Goal: Task Accomplishment & Management: Manage account settings

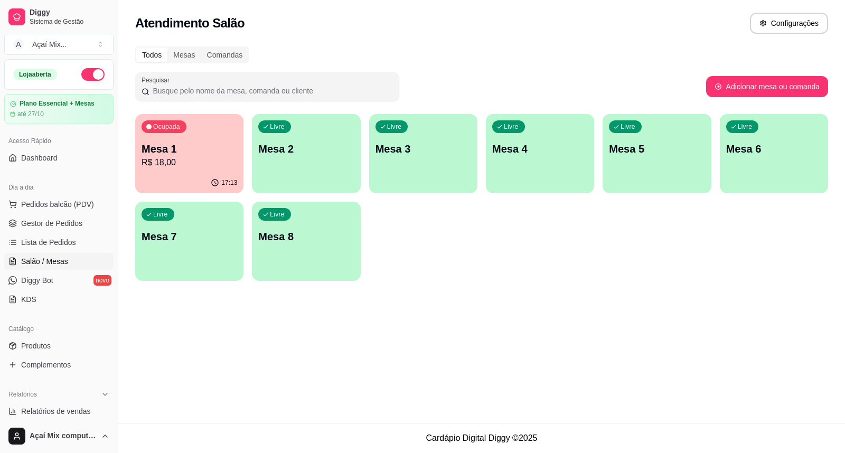
click at [293, 164] on div "Livre Mesa 2" at bounding box center [306, 147] width 108 height 67
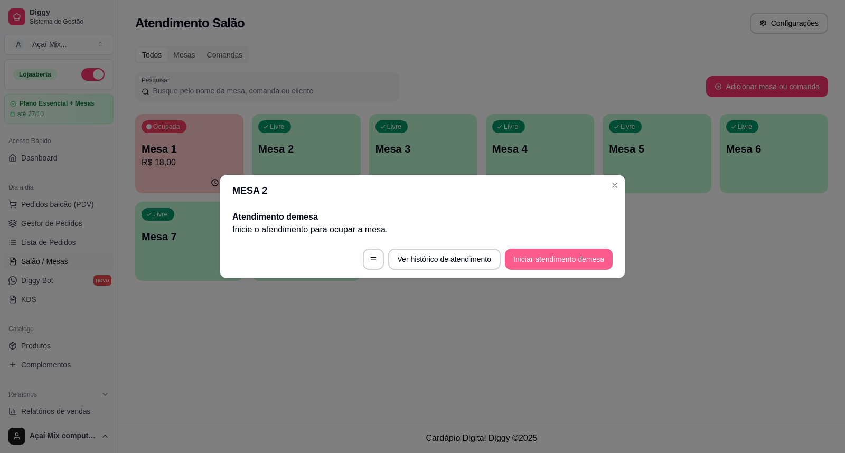
click at [598, 249] on button "Iniciar atendimento de mesa" at bounding box center [559, 259] width 108 height 21
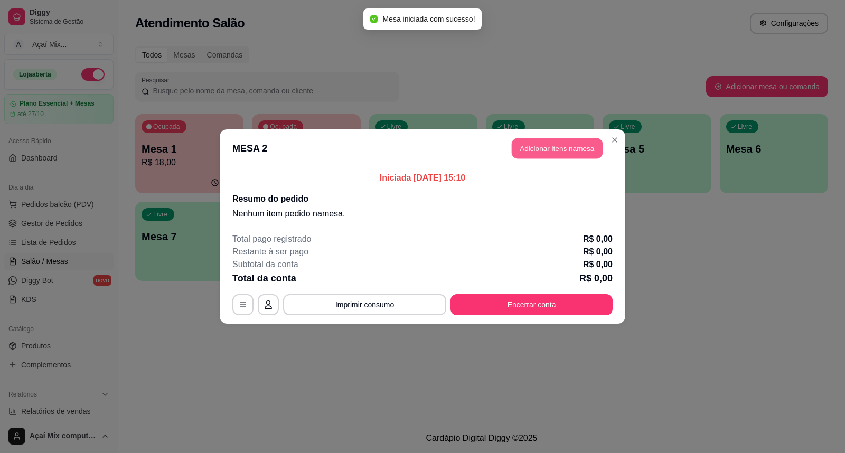
click at [599, 146] on button "Adicionar itens na mesa" at bounding box center [557, 148] width 91 height 21
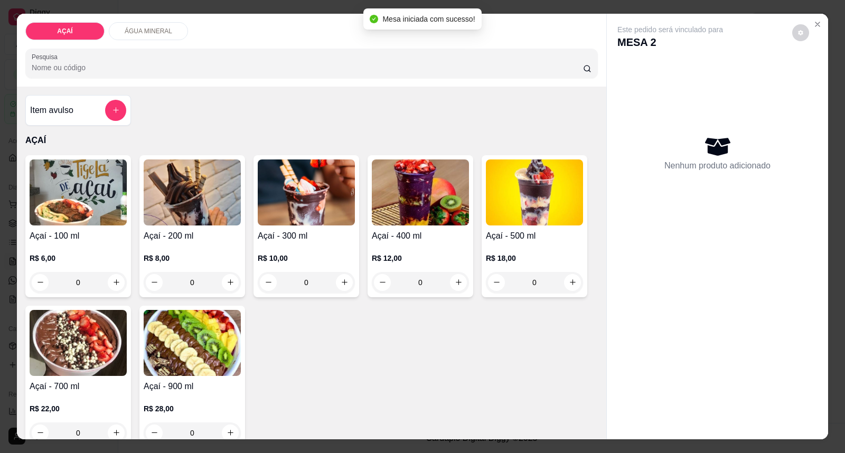
click at [222, 256] on p "R$ 8,00" at bounding box center [192, 258] width 97 height 11
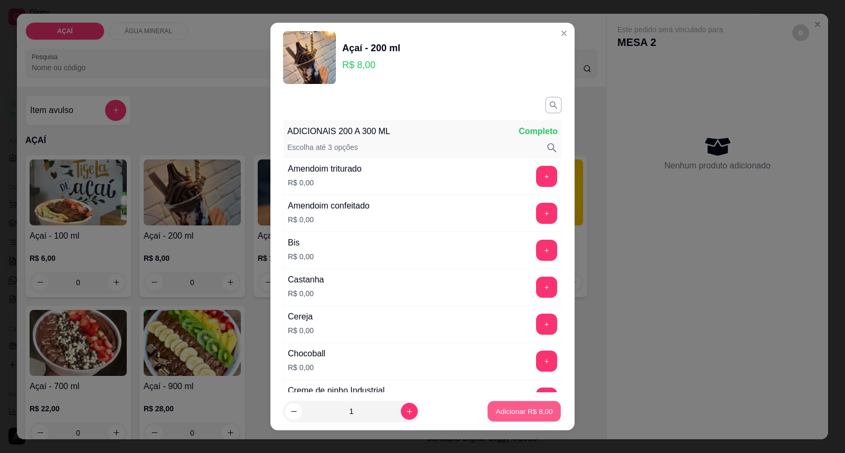
click at [492, 421] on button "Adicionar R$ 8,00" at bounding box center [523, 411] width 73 height 21
type input "1"
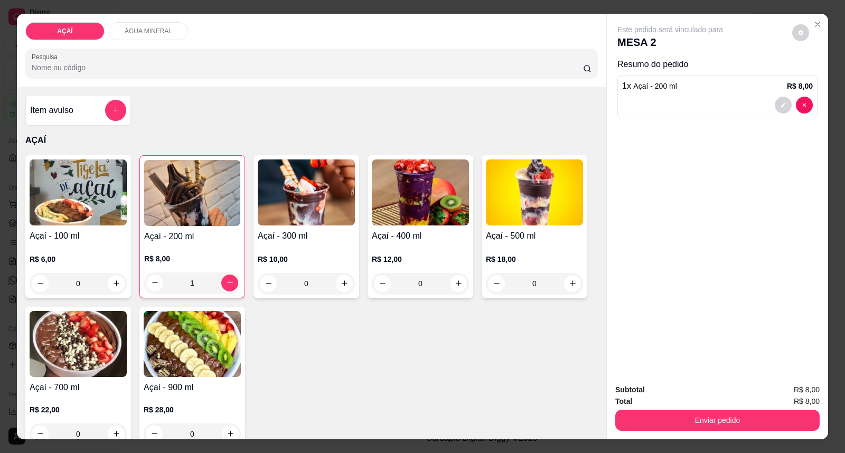
click at [624, 409] on div "Enviar pedido" at bounding box center [717, 419] width 204 height 24
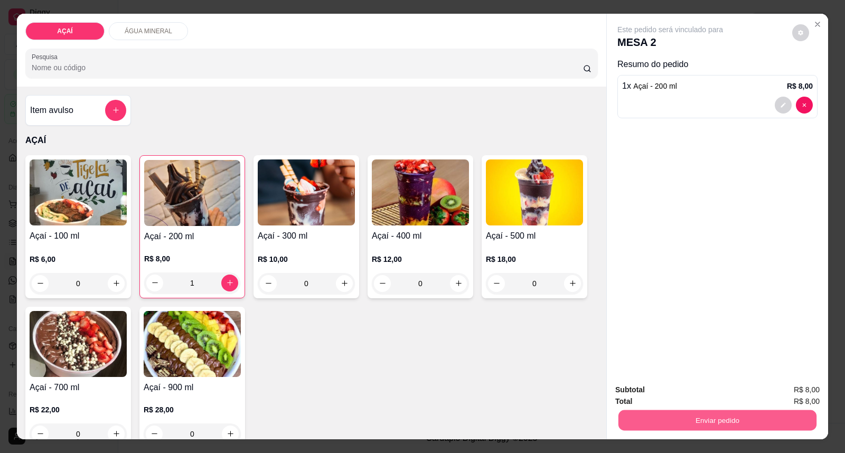
click at [661, 424] on button "Enviar pedido" at bounding box center [717, 420] width 198 height 21
click at [780, 395] on button "Enviar pedido" at bounding box center [792, 395] width 58 height 20
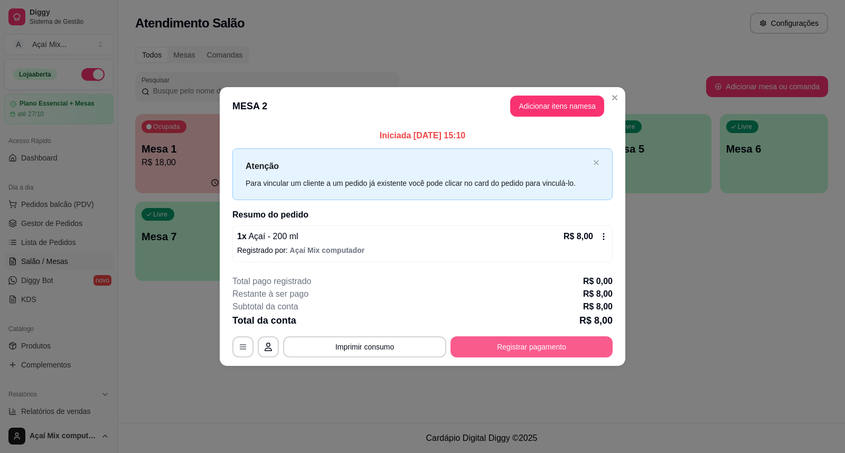
click at [478, 346] on button "Registrar pagamento" at bounding box center [532, 346] width 162 height 21
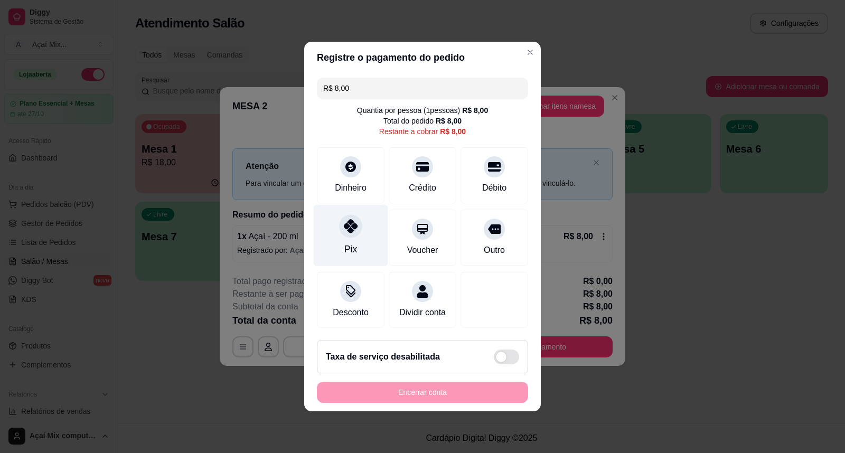
click at [349, 242] on div "Pix" at bounding box center [350, 249] width 13 height 14
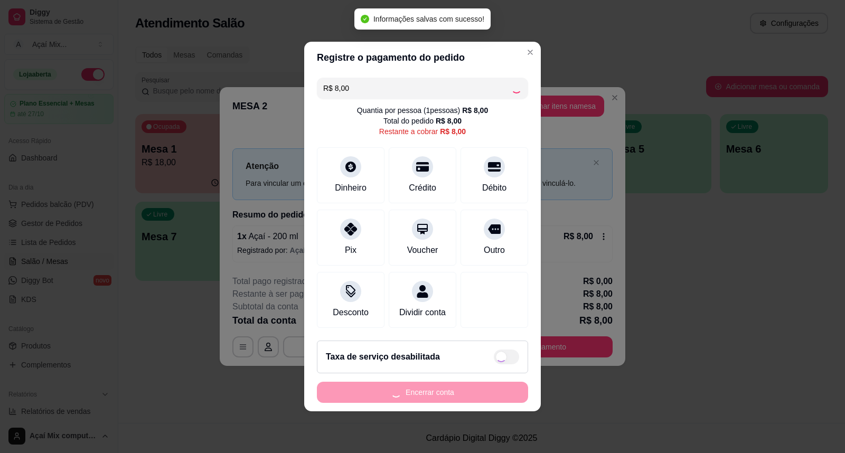
type input "R$ 0,00"
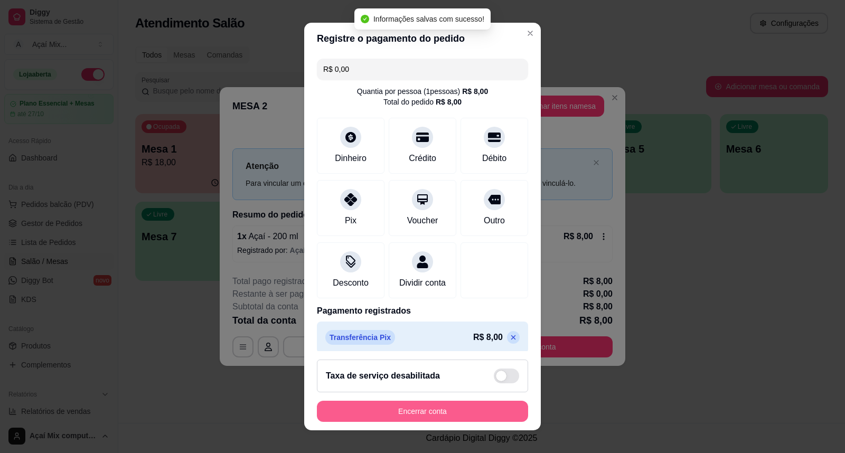
click at [436, 415] on button "Encerrar conta" at bounding box center [422, 411] width 211 height 21
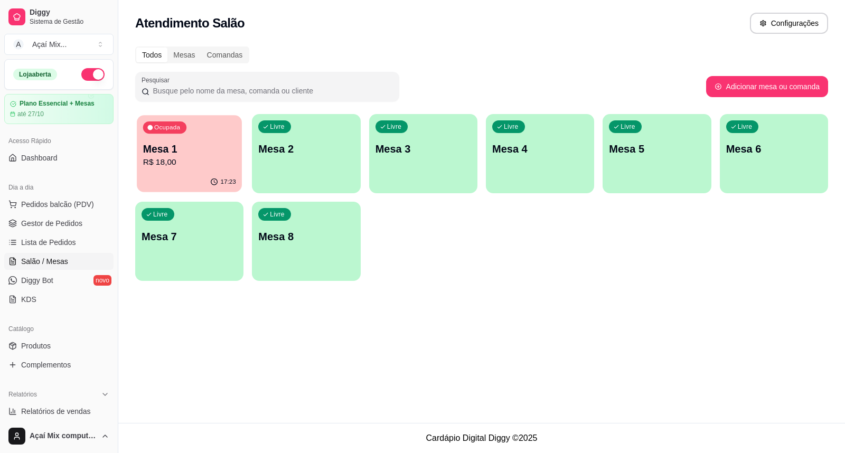
click at [200, 156] on p "R$ 18,00" at bounding box center [189, 162] width 93 height 12
click at [600, 246] on div "Ocupada Mesa 1 R$ 18,00 17:23 Livre Mesa 2 Livre Mesa 3 Livre Mesa 4 Livre Mesa…" at bounding box center [481, 197] width 693 height 167
drag, startPoint x: 600, startPoint y: 246, endPoint x: 627, endPoint y: 300, distance: 60.2
click at [627, 300] on div "Atendimento Salão Configurações Todos Mesas Comandas Pesquisar Adicionar mesa o…" at bounding box center [481, 211] width 727 height 423
click at [287, 186] on div "button" at bounding box center [306, 186] width 105 height 12
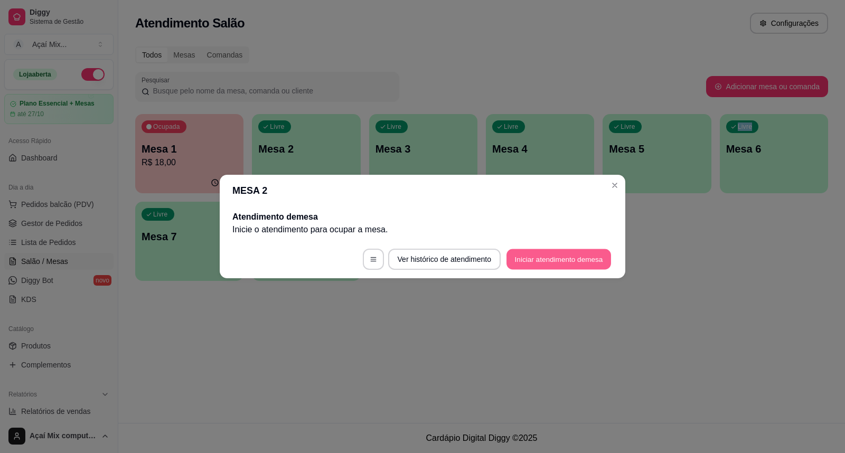
click at [545, 266] on button "Iniciar atendimento de mesa" at bounding box center [558, 259] width 105 height 21
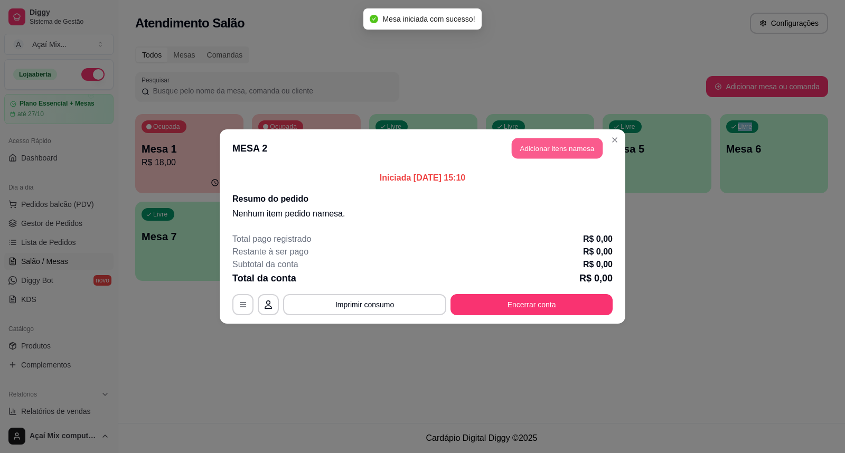
click at [556, 152] on button "Adicionar itens na mesa" at bounding box center [557, 148] width 91 height 21
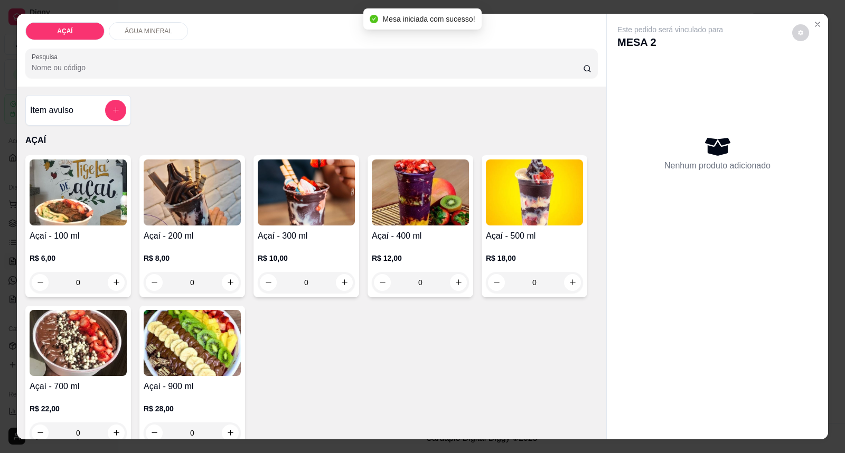
click at [76, 247] on div "R$ 6,00 0" at bounding box center [78, 267] width 97 height 51
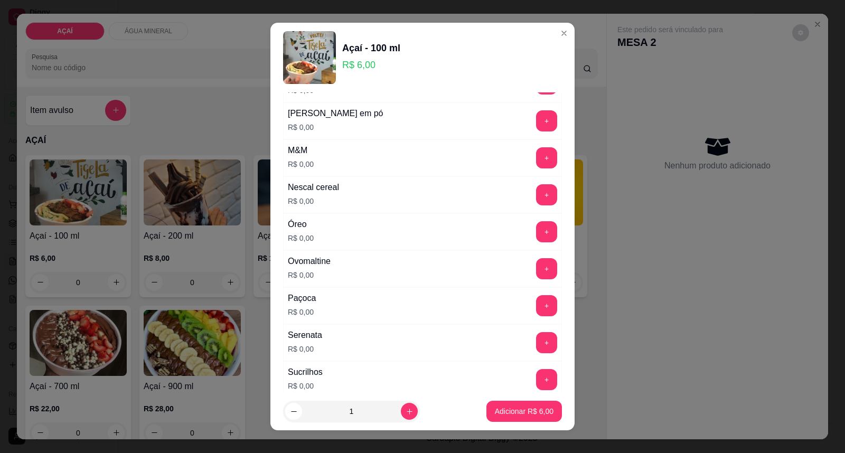
scroll to position [1056, 0]
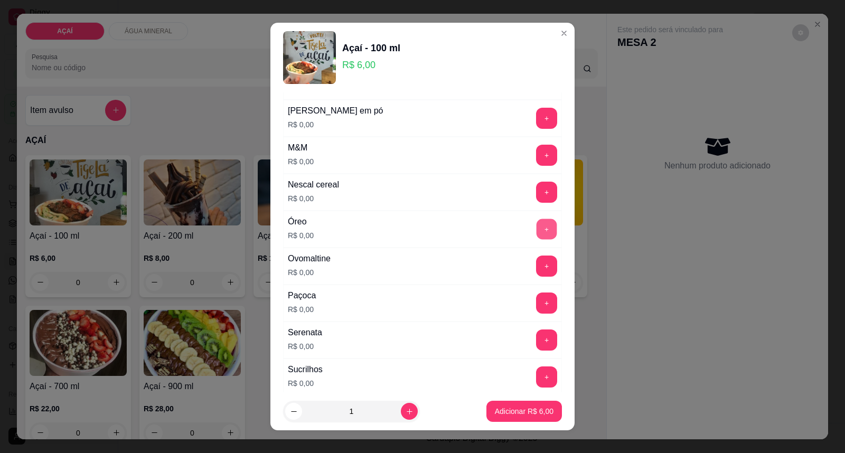
click at [537, 237] on button "+" at bounding box center [547, 229] width 21 height 21
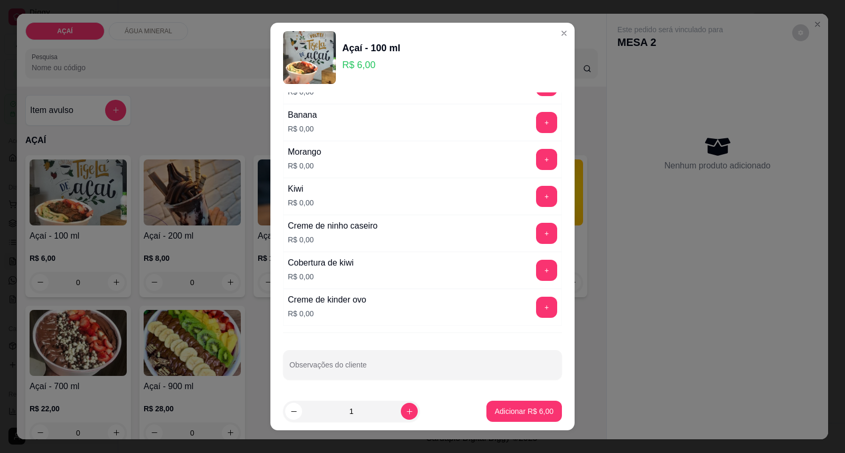
scroll to position [1391, 0]
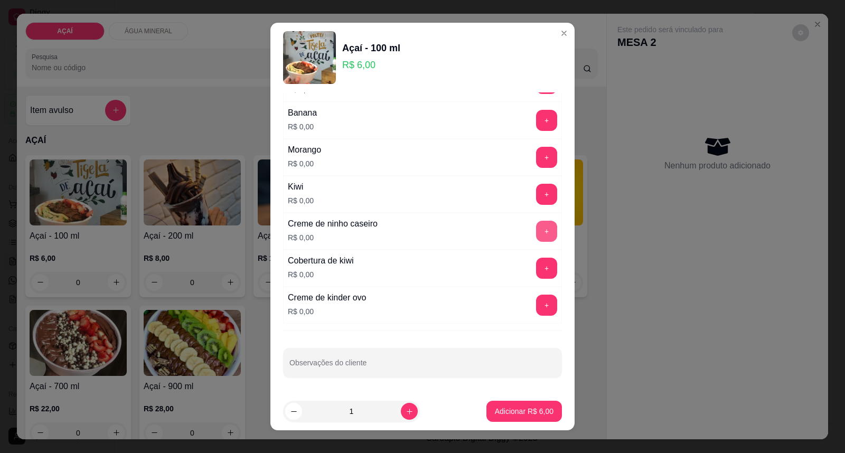
click at [536, 231] on button "+" at bounding box center [546, 231] width 21 height 21
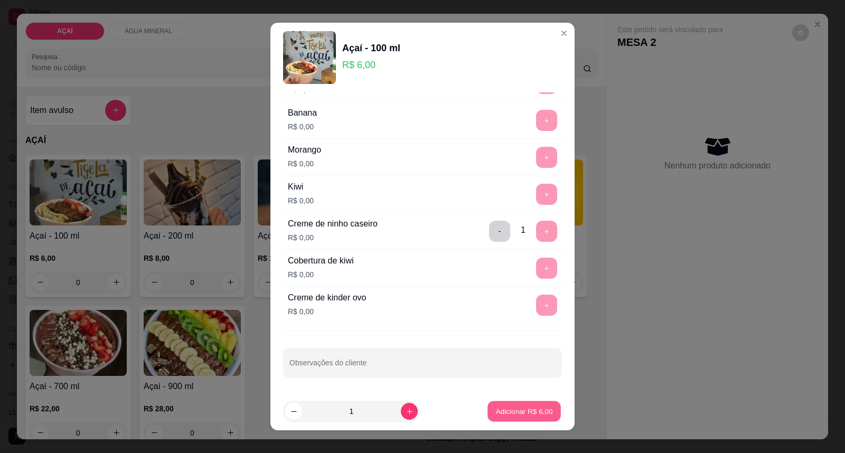
click at [510, 409] on p "Adicionar R$ 6,00" at bounding box center [523, 411] width 57 height 10
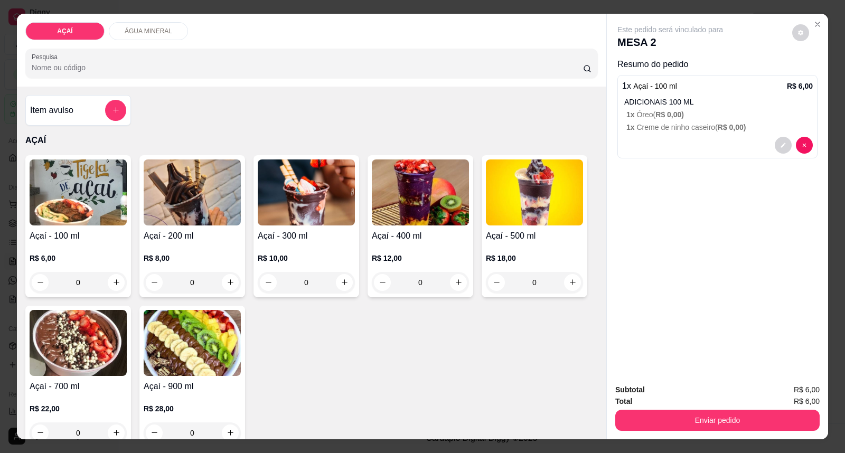
click at [42, 244] on div "R$ 6,00 0" at bounding box center [78, 267] width 97 height 51
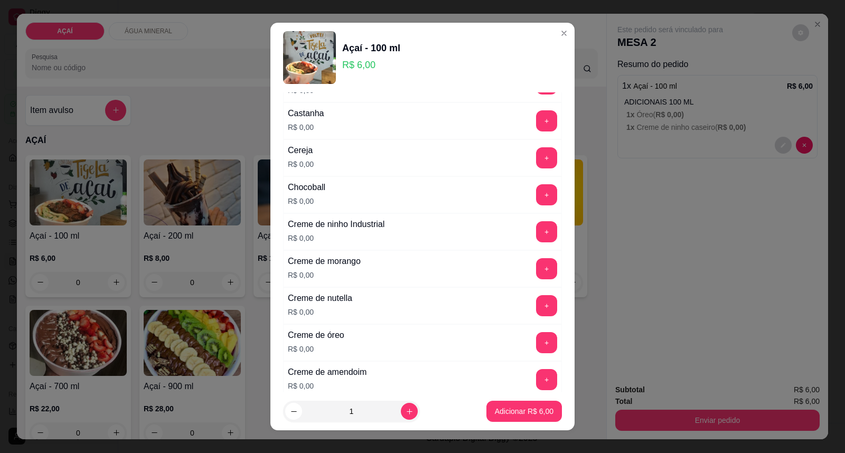
scroll to position [176, 0]
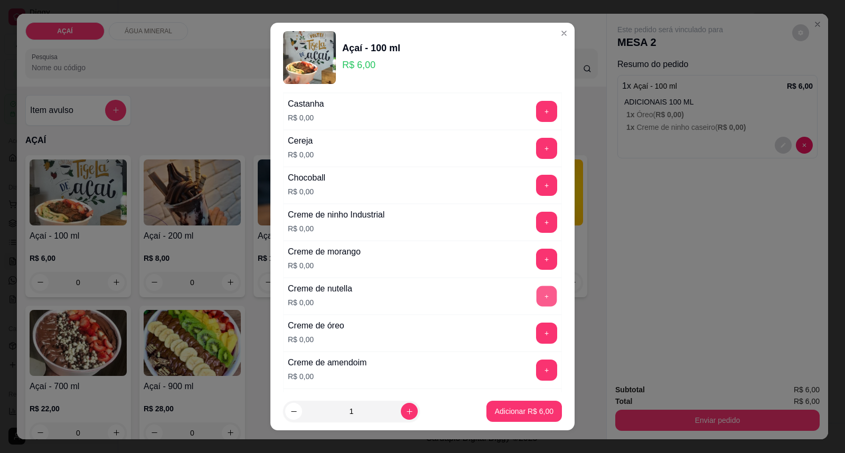
click at [537, 300] on button "+" at bounding box center [547, 296] width 21 height 21
click at [536, 231] on button "+" at bounding box center [546, 222] width 21 height 21
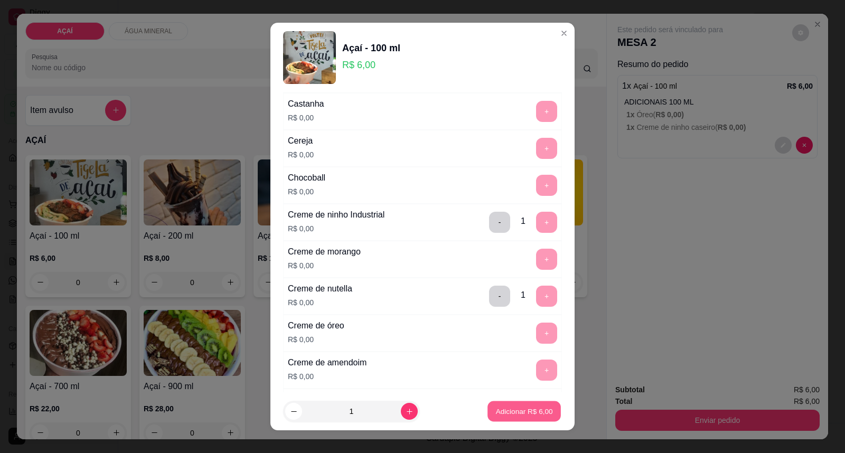
click at [493, 407] on button "Adicionar R$ 6,00" at bounding box center [523, 411] width 73 height 21
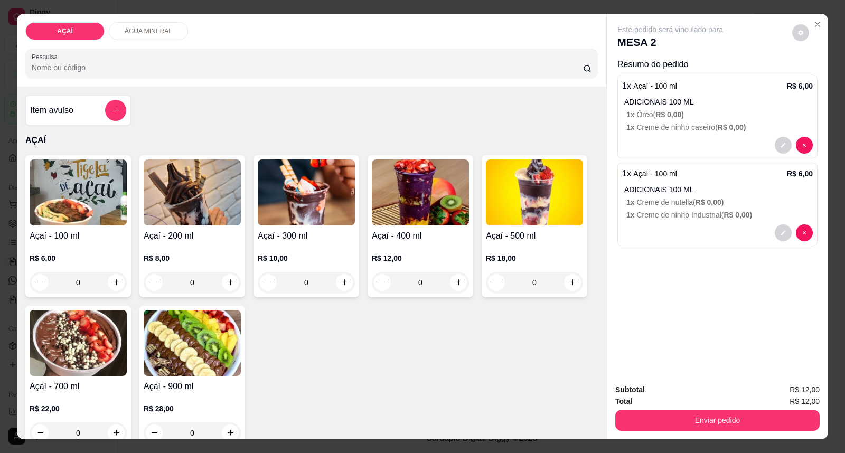
click at [65, 252] on div "R$ 6,00 0" at bounding box center [78, 267] width 97 height 51
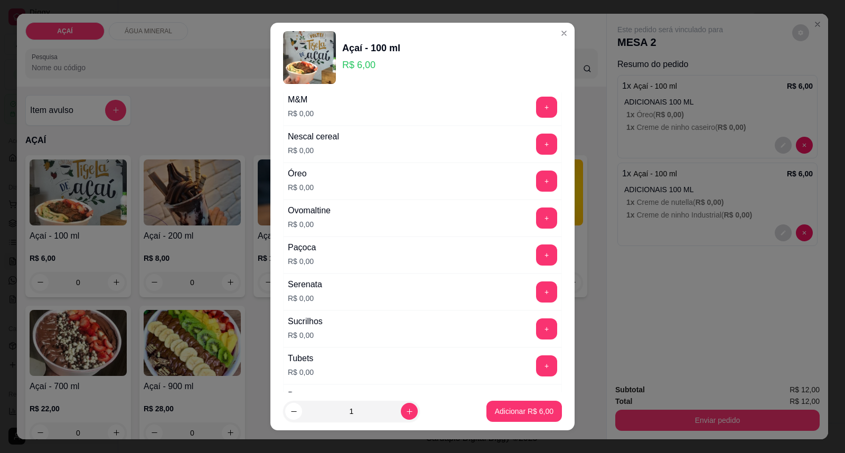
scroll to position [1115, 0]
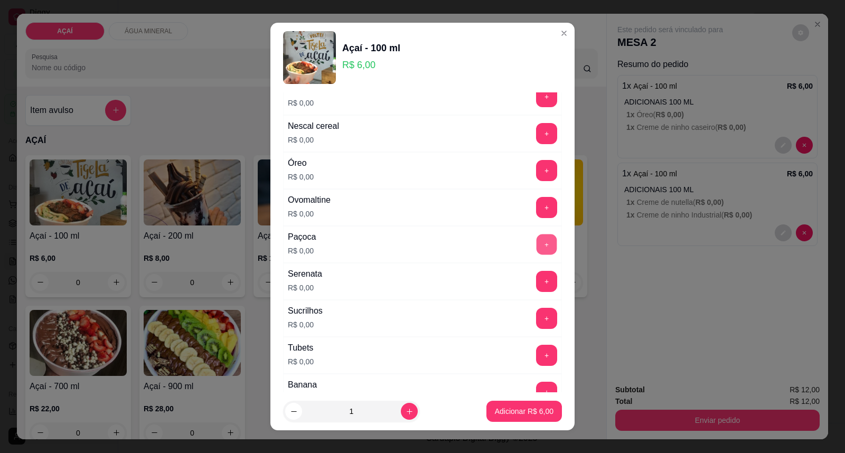
click at [537, 249] on button "+" at bounding box center [547, 244] width 21 height 21
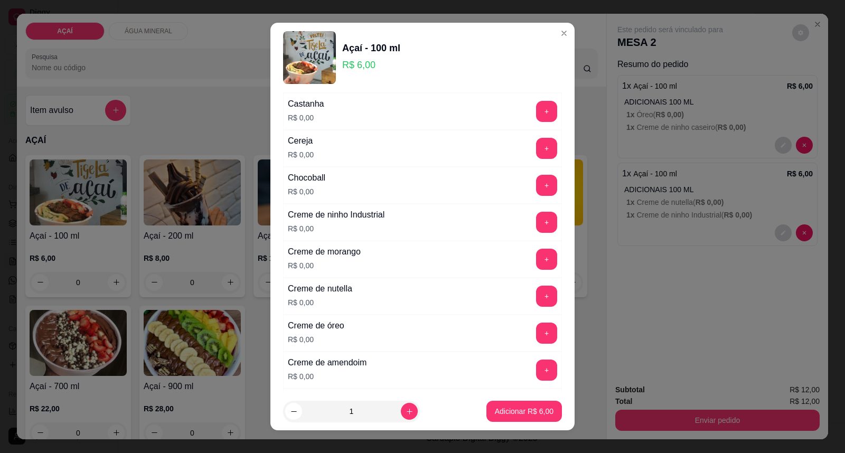
scroll to position [234, 0]
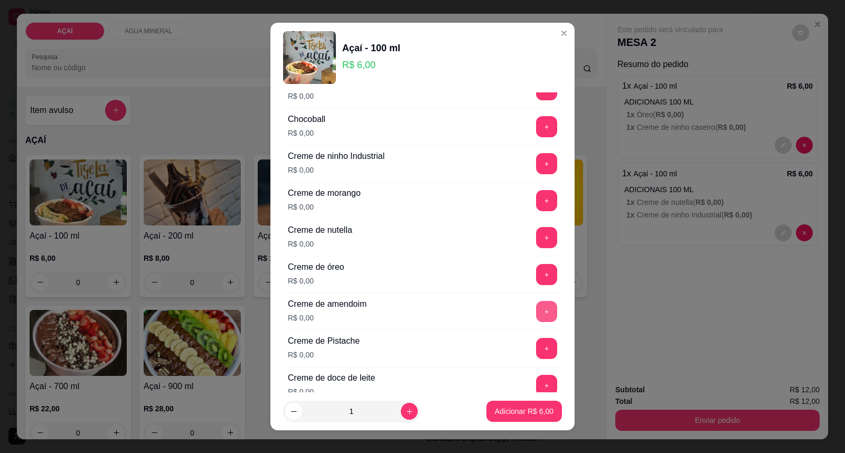
click at [536, 314] on button "+" at bounding box center [546, 311] width 21 height 21
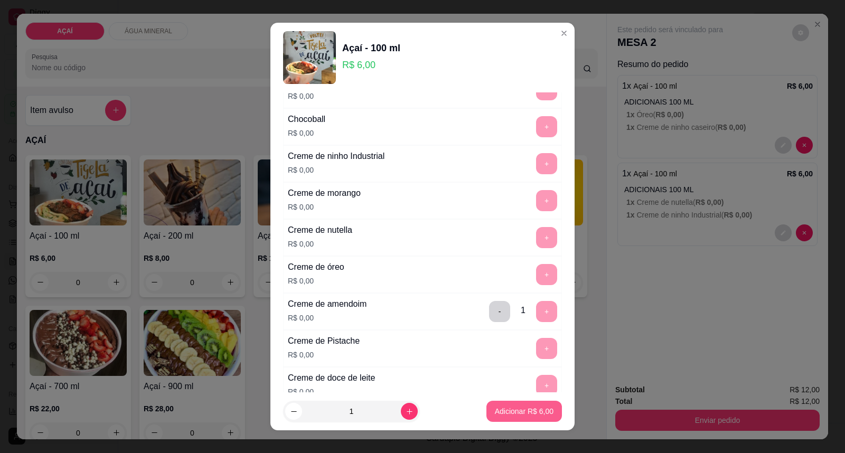
click at [486, 419] on button "Adicionar R$ 6,00" at bounding box center [524, 411] width 76 height 21
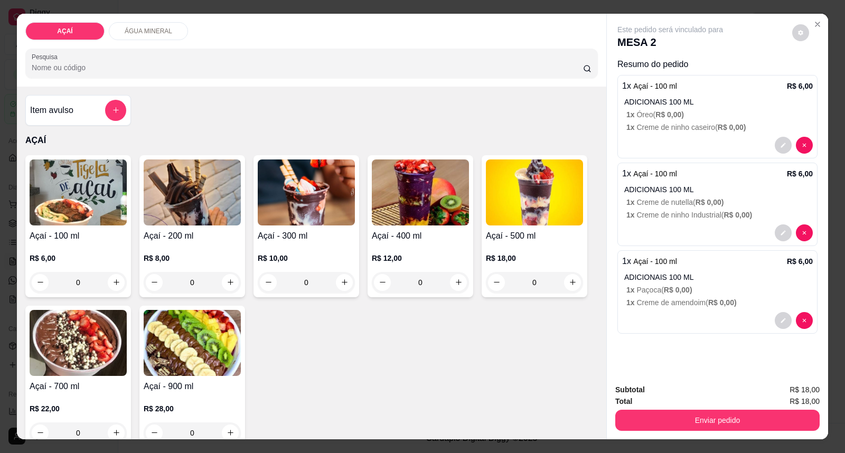
click at [59, 207] on img at bounding box center [78, 192] width 97 height 66
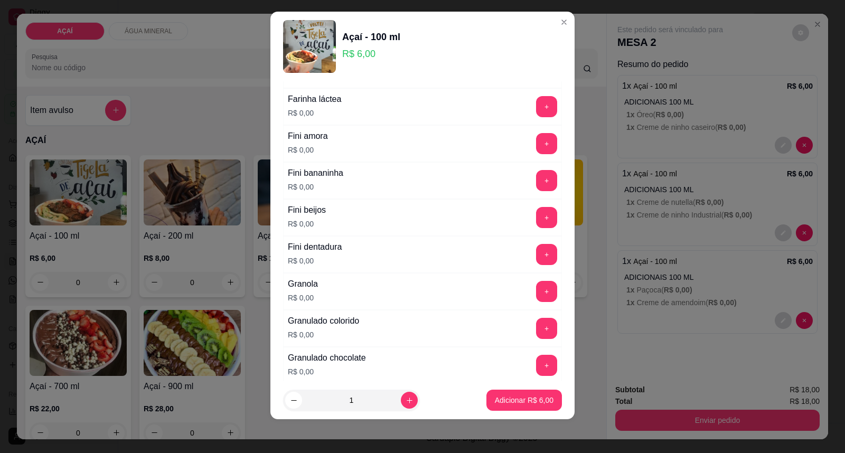
scroll to position [687, 0]
click at [536, 191] on button "+" at bounding box center [546, 181] width 21 height 21
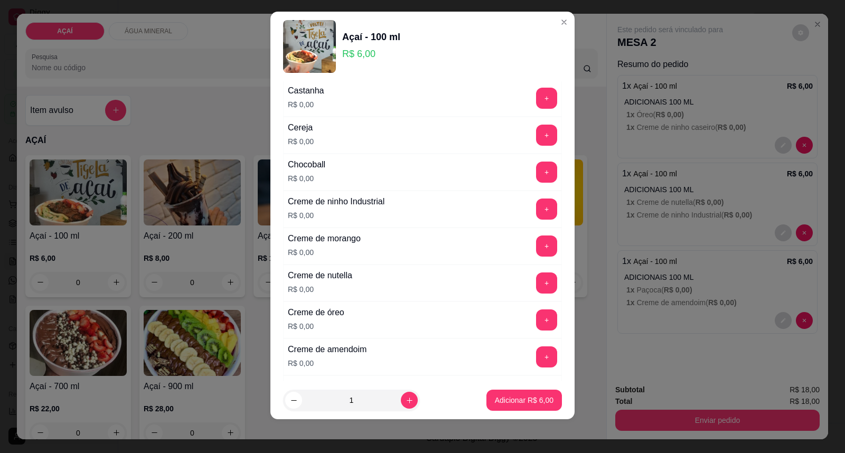
scroll to position [158, 0]
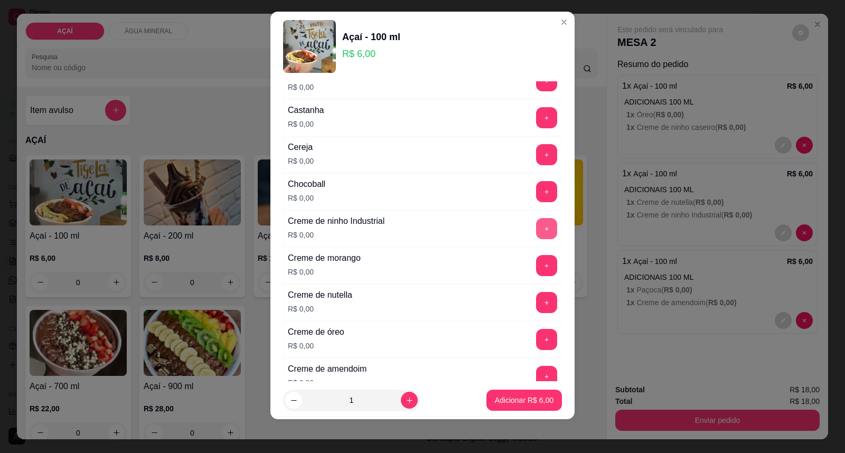
click at [536, 224] on button "+" at bounding box center [546, 228] width 21 height 21
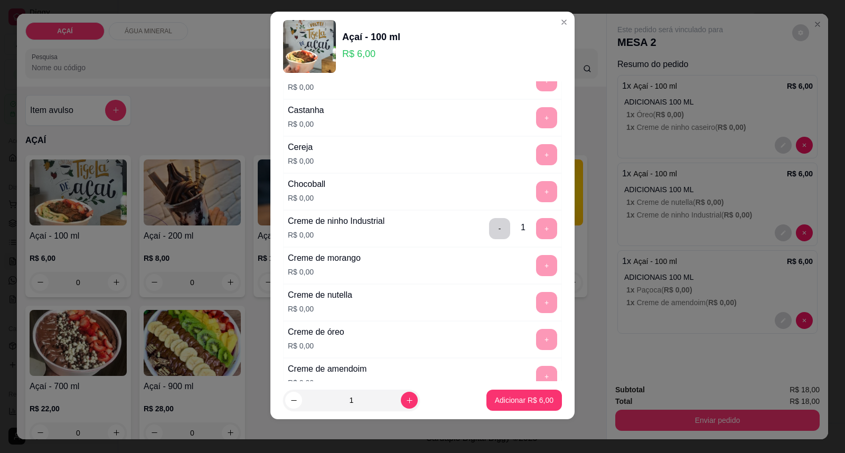
drag, startPoint x: 529, startPoint y: 387, endPoint x: 532, endPoint y: 392, distance: 5.9
click at [529, 388] on footer "1 Adicionar R$ 6,00" at bounding box center [422, 400] width 304 height 38
click at [533, 398] on p "Adicionar R$ 6,00" at bounding box center [523, 400] width 57 height 10
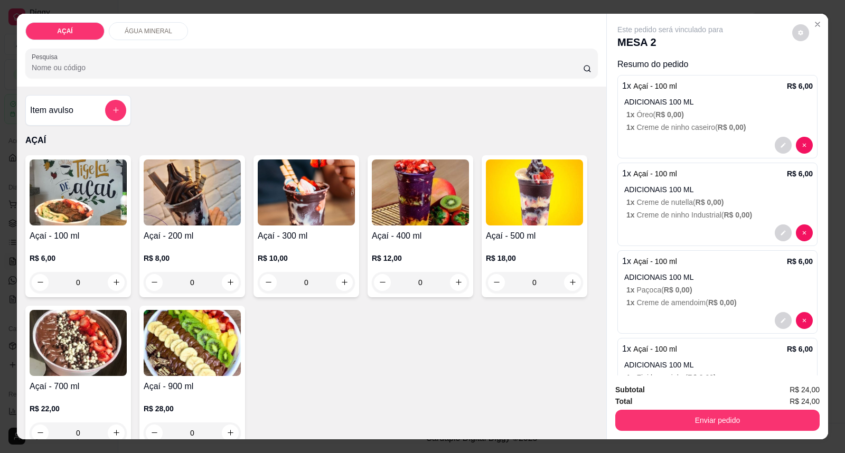
drag, startPoint x: 610, startPoint y: 413, endPoint x: 635, endPoint y: 421, distance: 26.2
click at [618, 416] on div "Subtotal R$ 24,00 Total R$ 24,00 Enviar pedido" at bounding box center [717, 408] width 221 height 64
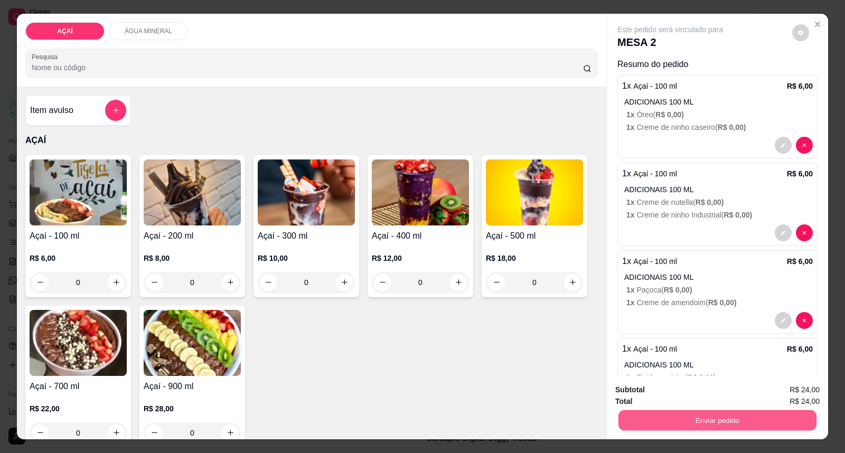
click at [635, 421] on button "Enviar pedido" at bounding box center [717, 420] width 198 height 21
click at [783, 397] on button "Enviar pedido" at bounding box center [792, 395] width 58 height 20
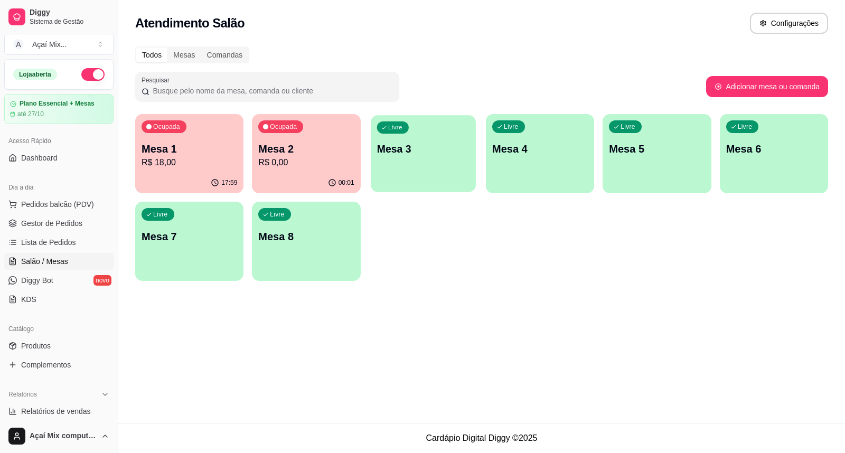
click at [397, 178] on div "Livre Mesa 3" at bounding box center [423, 147] width 105 height 64
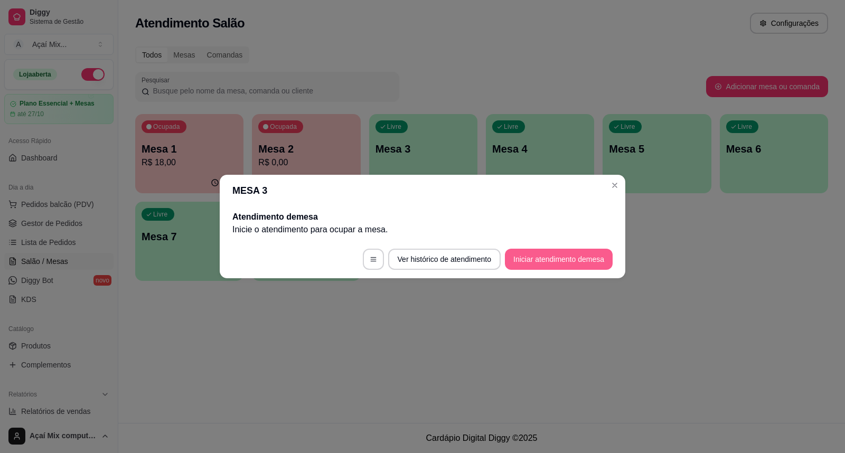
click at [548, 254] on button "Iniciar atendimento de mesa" at bounding box center [559, 259] width 108 height 21
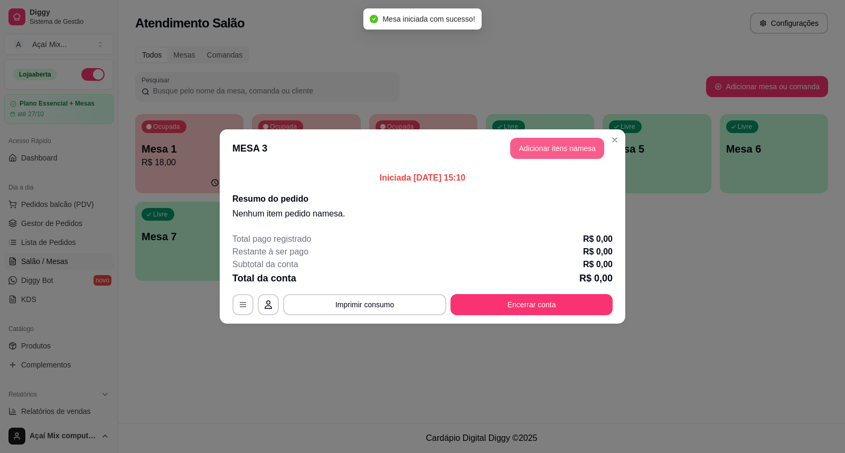
click at [556, 147] on button "Adicionar itens na mesa" at bounding box center [557, 148] width 94 height 21
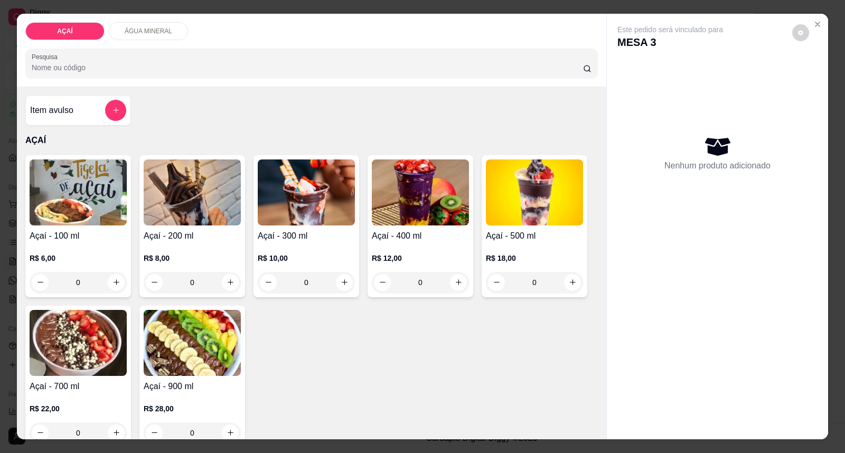
click at [62, 231] on h4 "Açaí - 100 ml" at bounding box center [78, 236] width 97 height 13
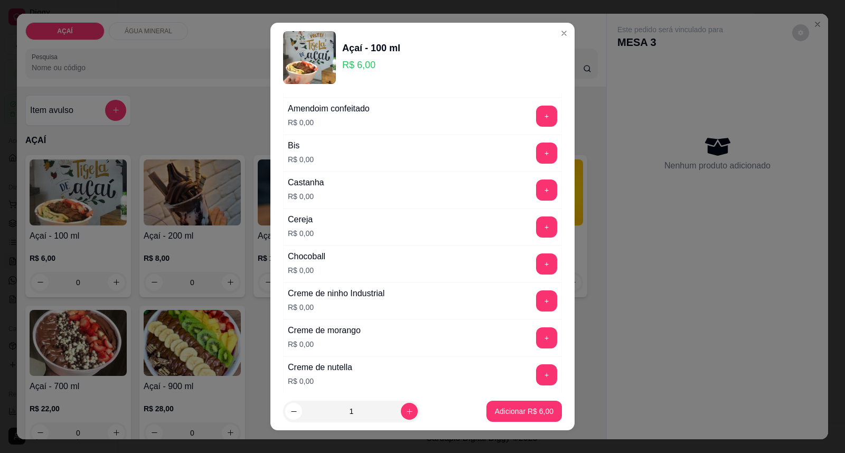
scroll to position [117, 0]
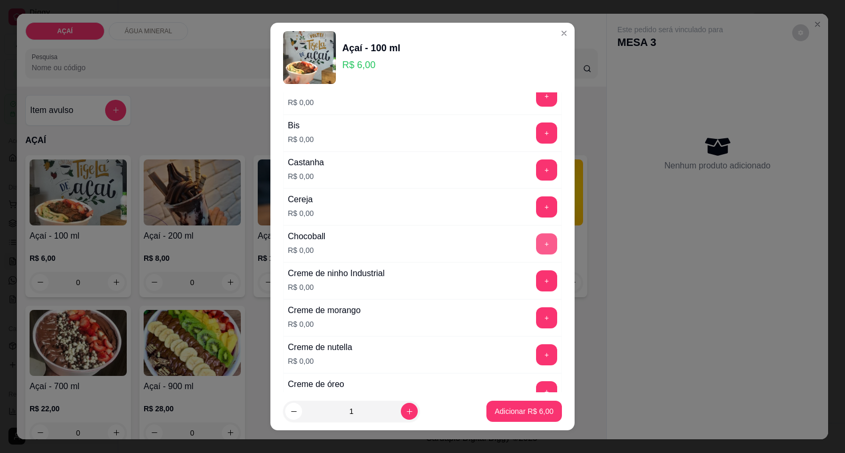
click at [536, 241] on button "+" at bounding box center [546, 243] width 21 height 21
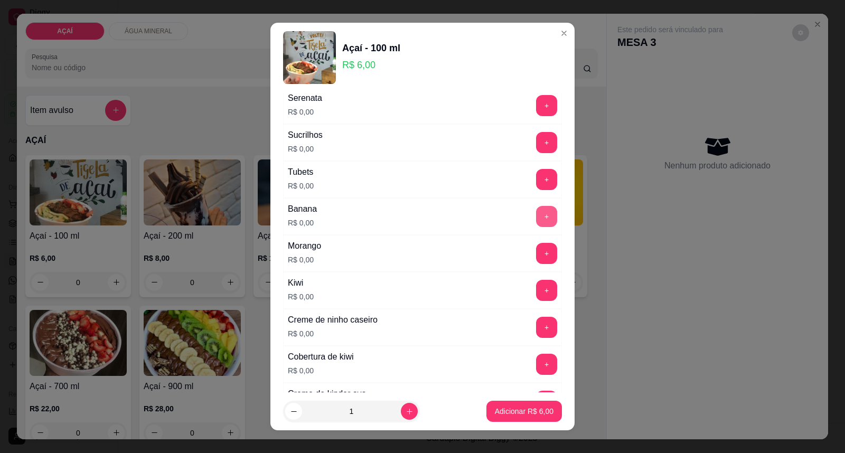
scroll to position [1349, 0]
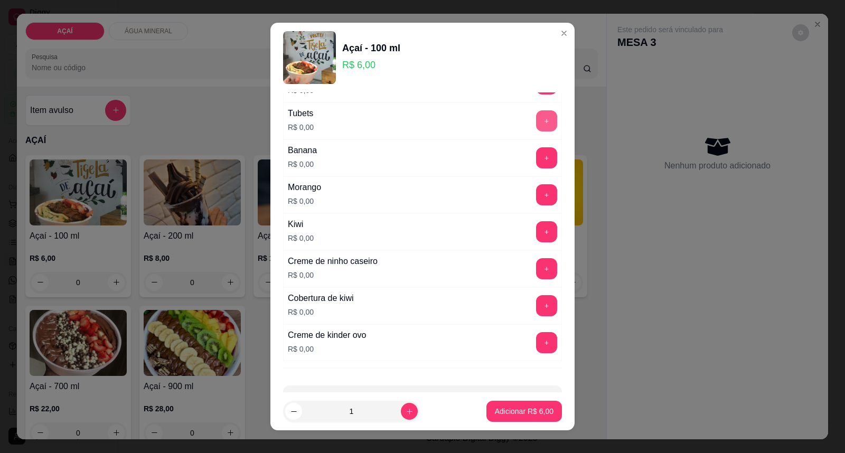
click at [536, 126] on button "+" at bounding box center [546, 120] width 21 height 21
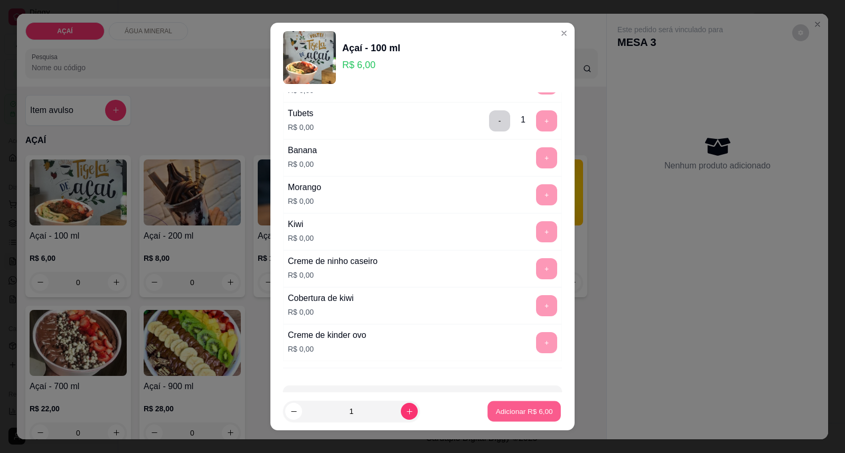
click at [495, 412] on p "Adicionar R$ 6,00" at bounding box center [523, 411] width 57 height 10
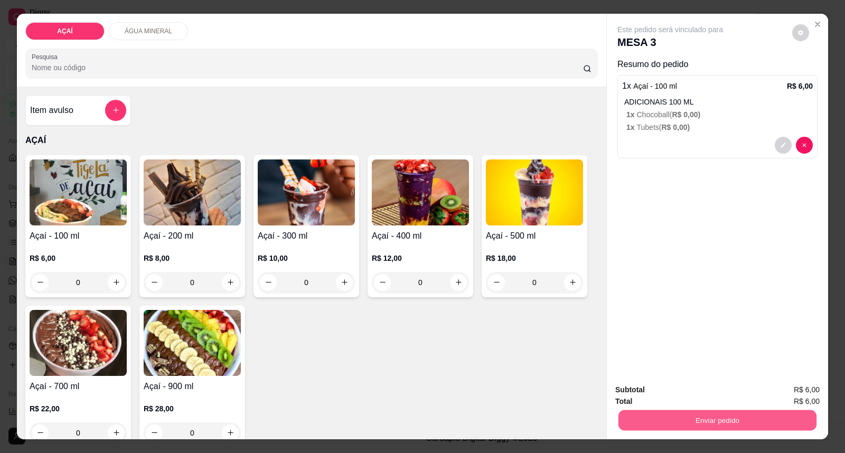
click at [637, 412] on button "Enviar pedido" at bounding box center [717, 420] width 198 height 21
click at [774, 393] on button "Enviar pedido" at bounding box center [792, 395] width 58 height 20
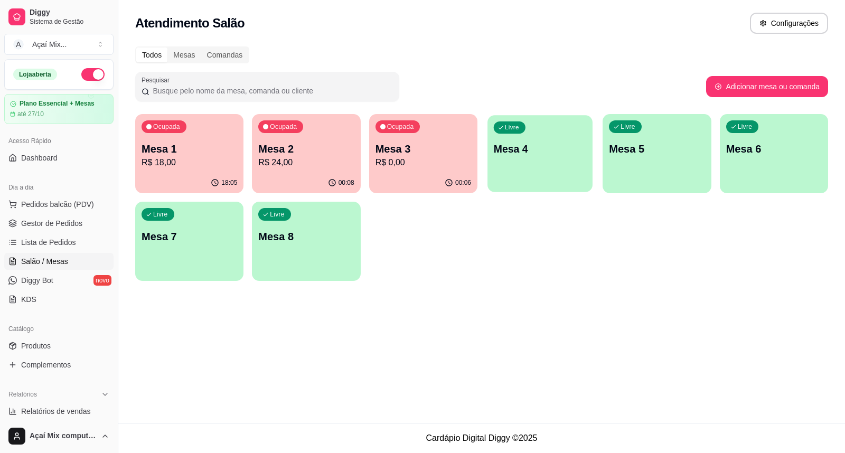
click at [571, 144] on p "Mesa 4" at bounding box center [540, 149] width 93 height 14
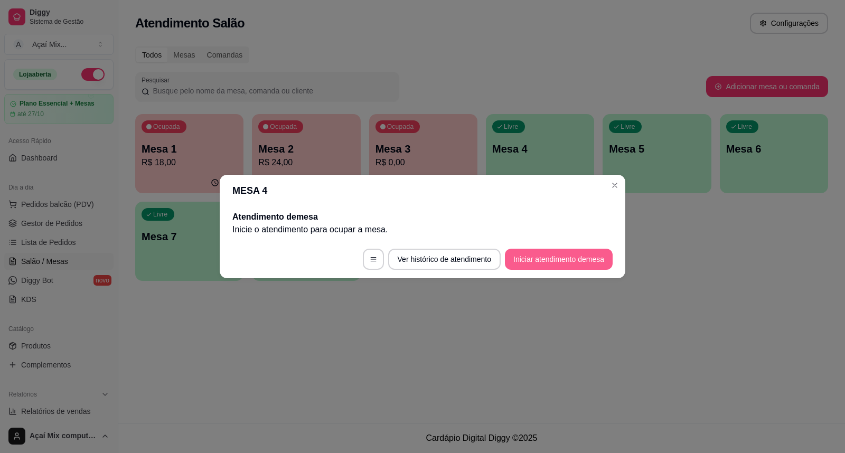
click at [562, 251] on button "Iniciar atendimento de mesa" at bounding box center [559, 259] width 108 height 21
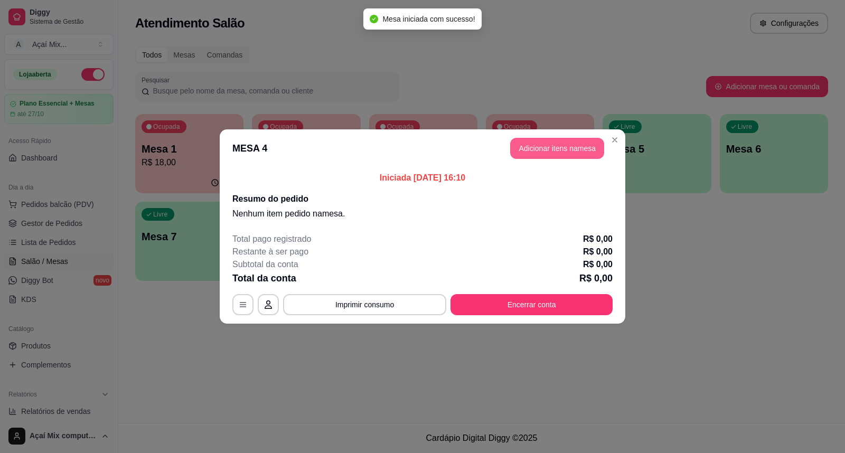
click at [573, 150] on button "Adicionar itens na mesa" at bounding box center [557, 148] width 94 height 21
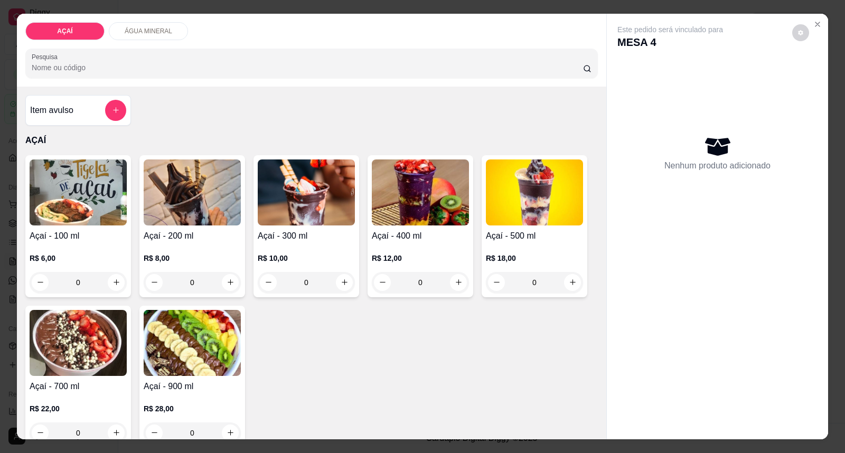
click at [421, 226] on div "Açaí - 400 ml R$ 12,00 0" at bounding box center [421, 226] width 106 height 142
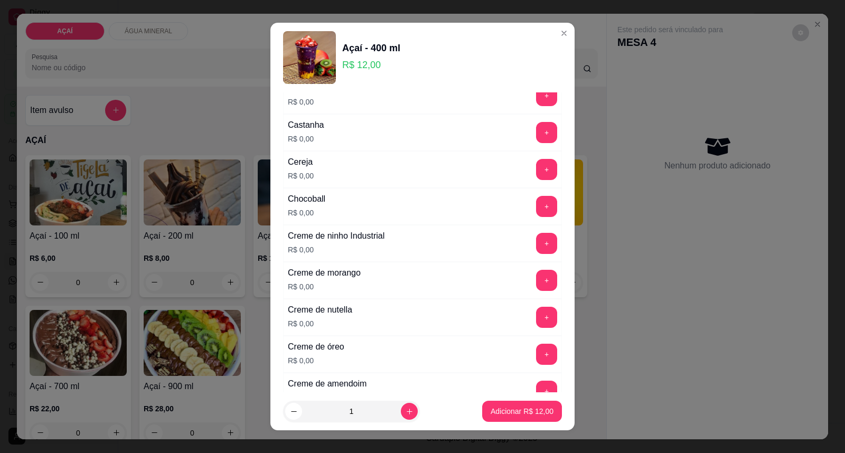
scroll to position [176, 0]
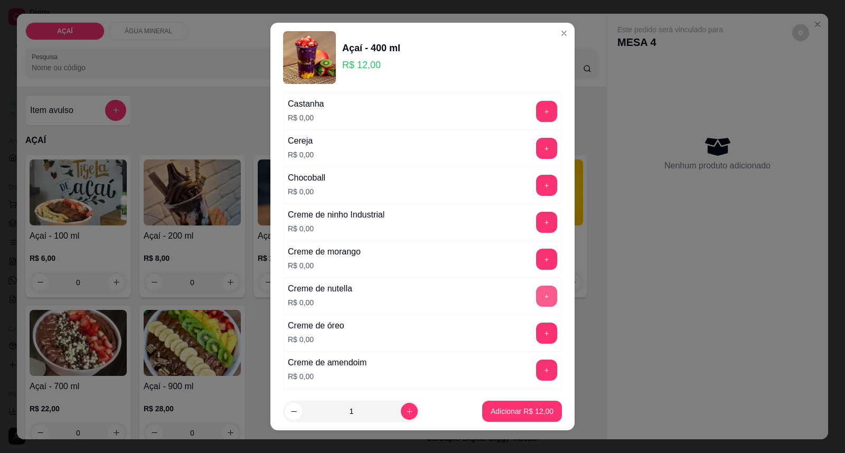
click at [536, 296] on button "+" at bounding box center [546, 296] width 21 height 21
click at [537, 222] on button "+" at bounding box center [547, 222] width 21 height 21
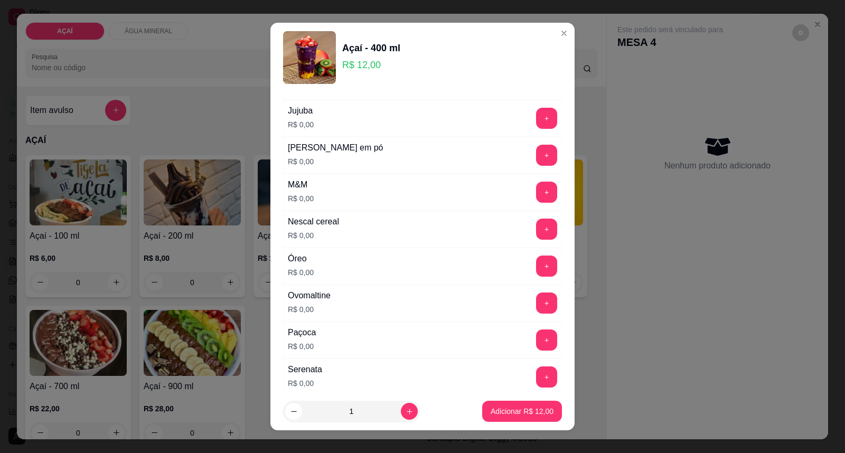
scroll to position [1115, 0]
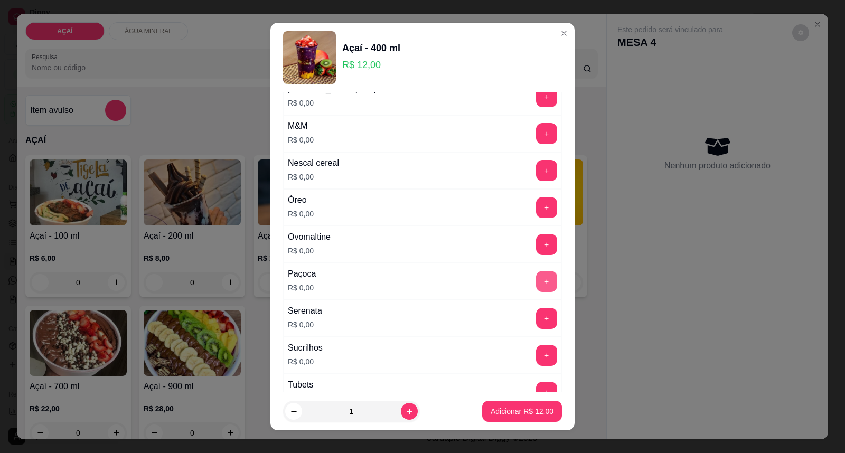
click at [536, 281] on button "+" at bounding box center [546, 281] width 21 height 21
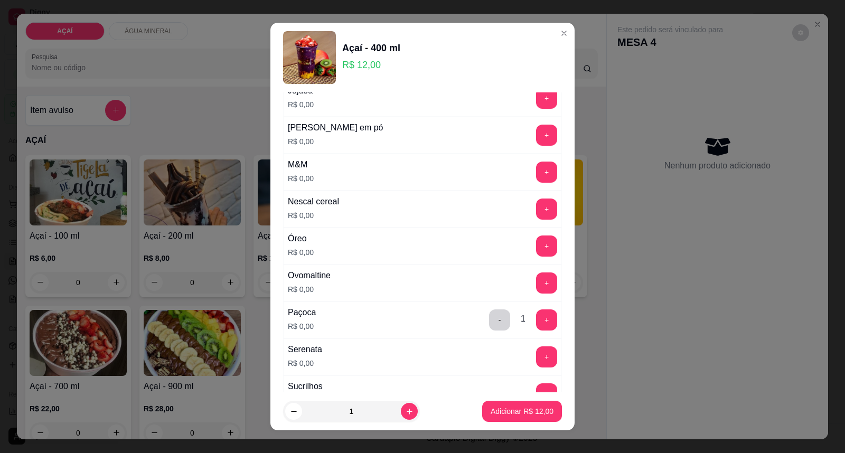
scroll to position [1097, 0]
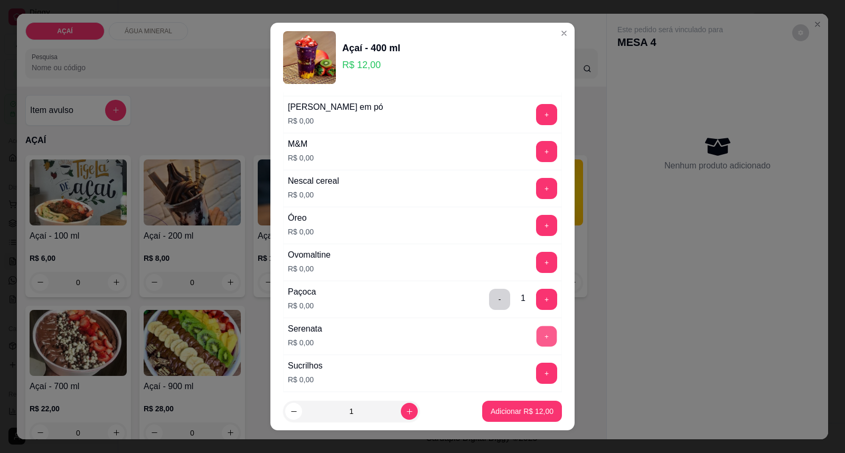
click at [537, 332] on button "+" at bounding box center [547, 336] width 21 height 21
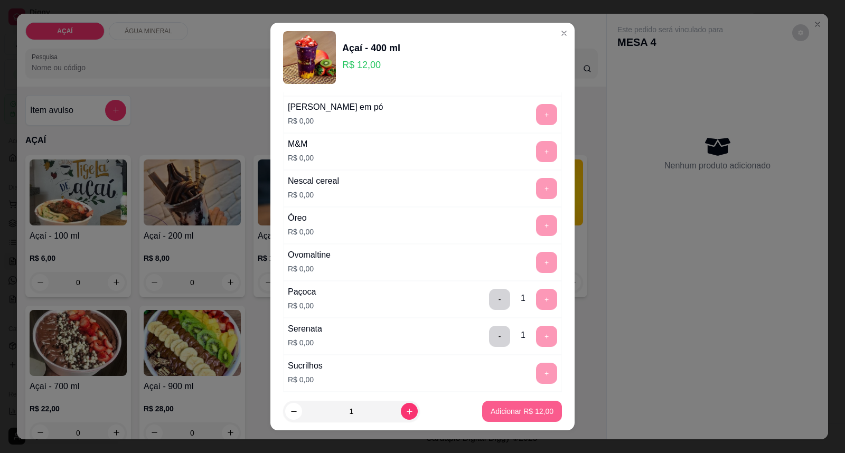
click at [495, 403] on button "Adicionar R$ 12,00" at bounding box center [522, 411] width 80 height 21
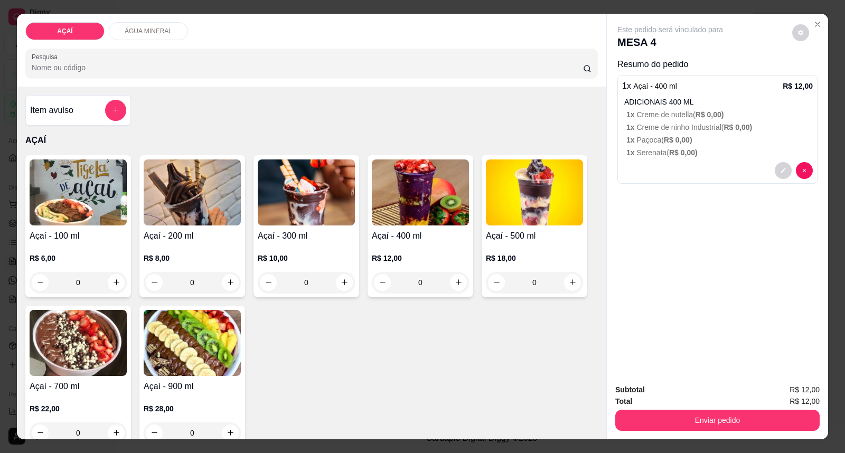
click at [185, 197] on img at bounding box center [192, 192] width 97 height 66
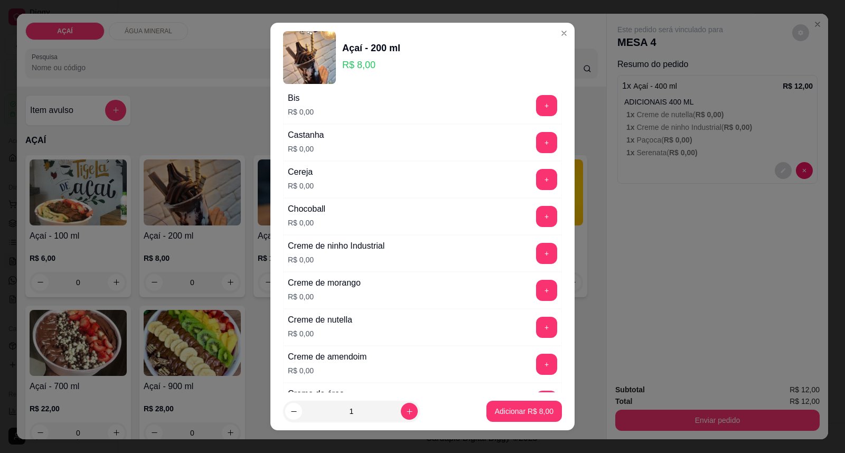
scroll to position [176, 0]
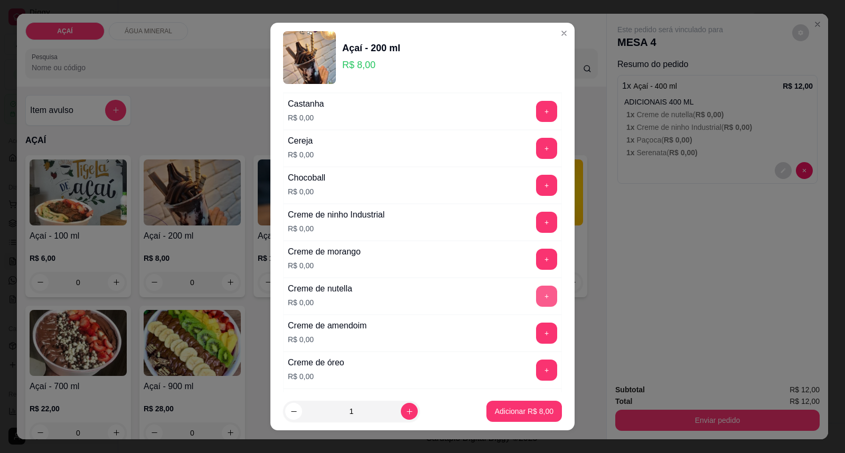
click at [536, 298] on button "+" at bounding box center [546, 296] width 21 height 21
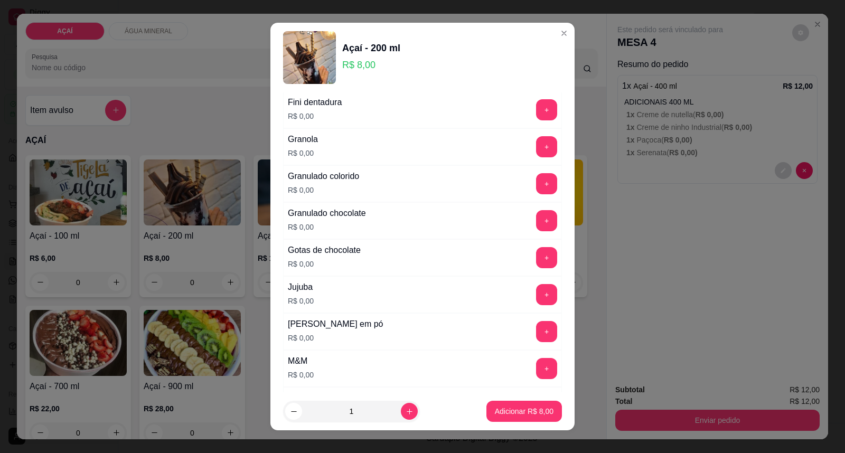
scroll to position [997, 0]
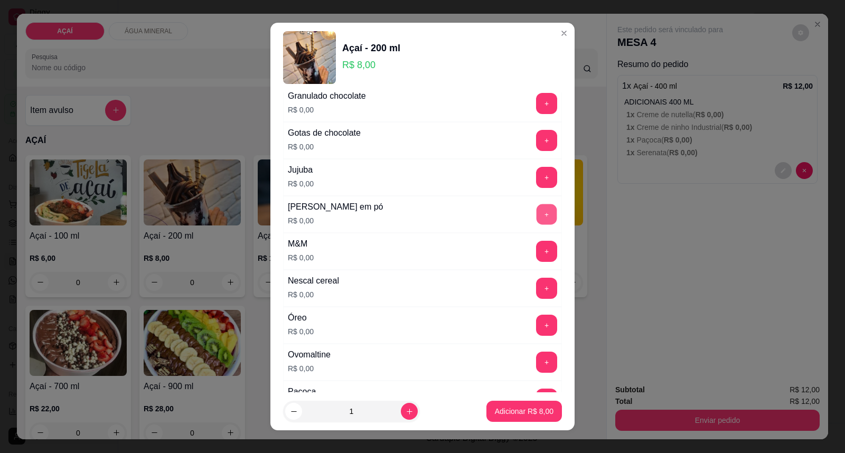
click at [537, 214] on button "+" at bounding box center [547, 214] width 21 height 21
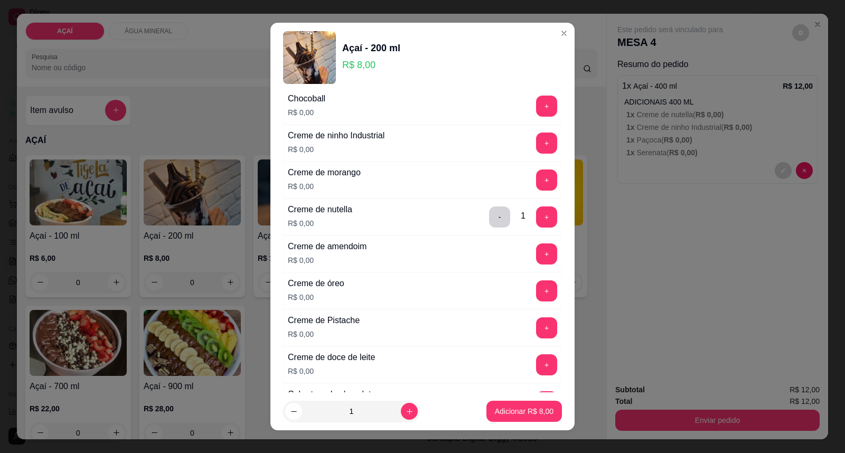
scroll to position [234, 0]
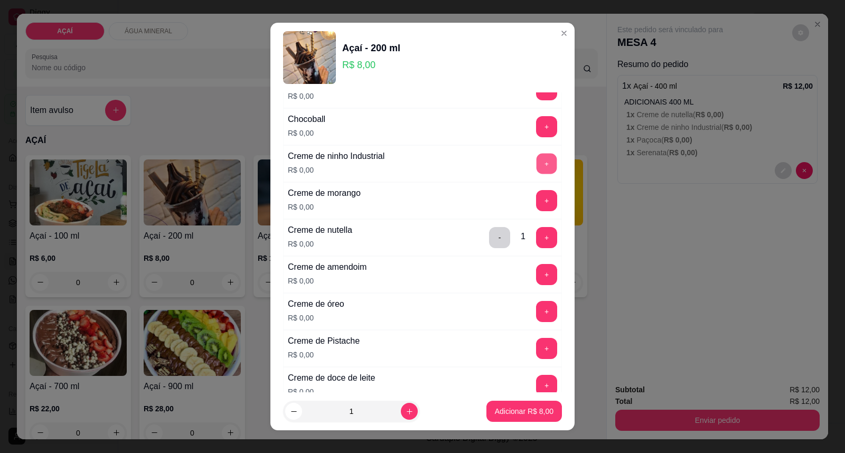
click at [537, 162] on button "+" at bounding box center [547, 164] width 21 height 21
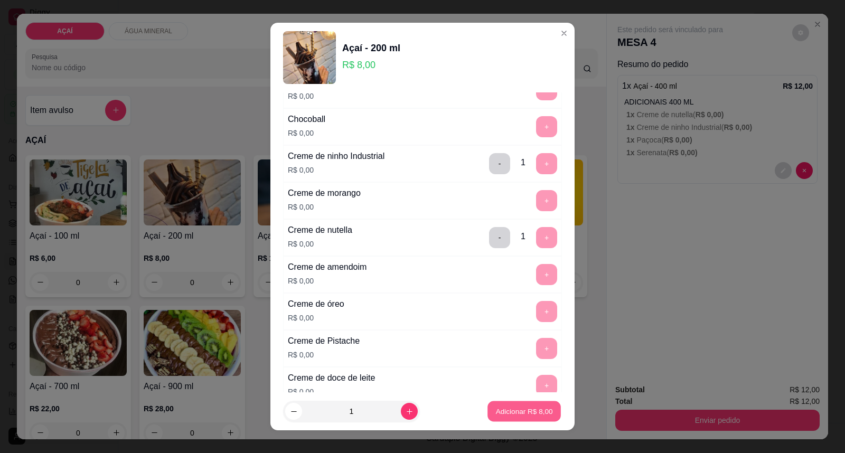
click at [519, 415] on p "Adicionar R$ 8,00" at bounding box center [523, 411] width 57 height 10
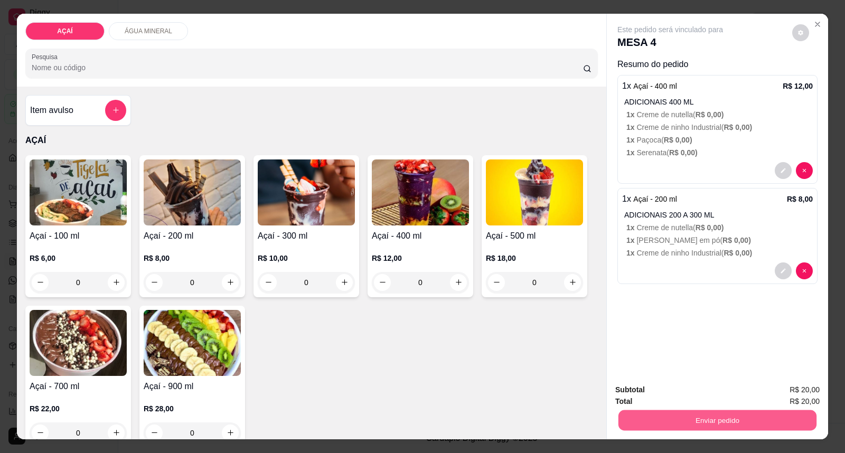
click at [674, 415] on button "Enviar pedido" at bounding box center [717, 420] width 198 height 21
click at [767, 388] on button "Enviar pedido" at bounding box center [792, 395] width 60 height 20
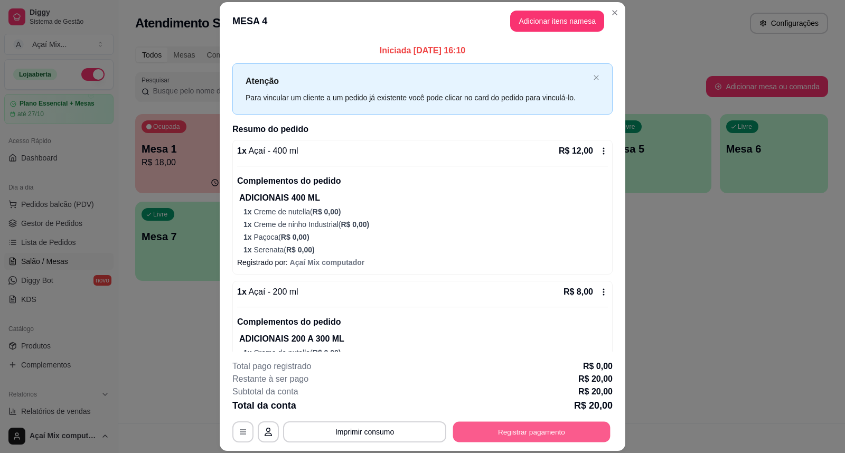
click at [518, 430] on button "Registrar pagamento" at bounding box center [531, 431] width 157 height 21
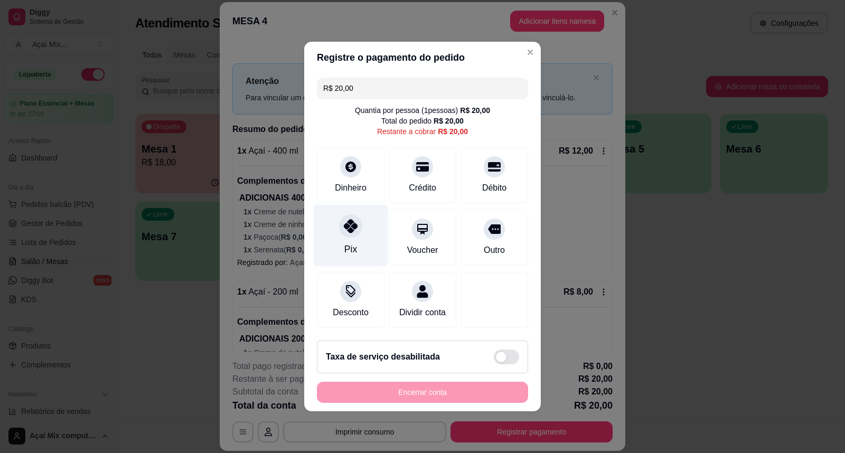
click at [350, 226] on icon at bounding box center [351, 226] width 14 height 14
type input "R$ 0,00"
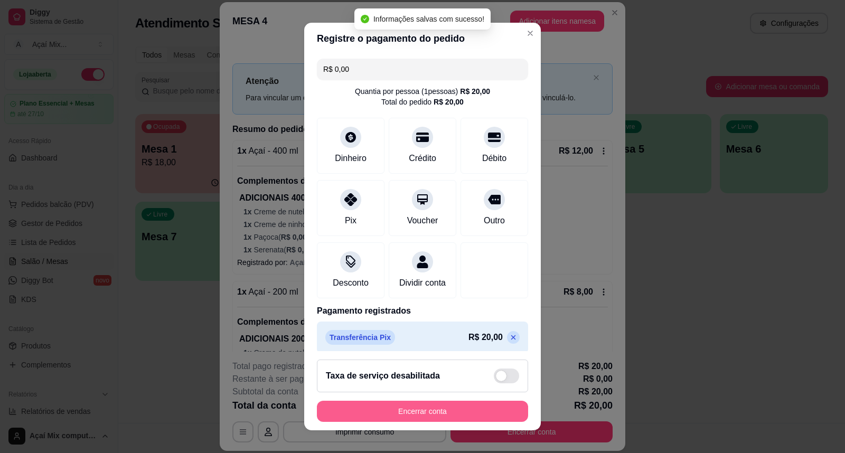
click at [504, 411] on button "Encerrar conta" at bounding box center [422, 411] width 211 height 21
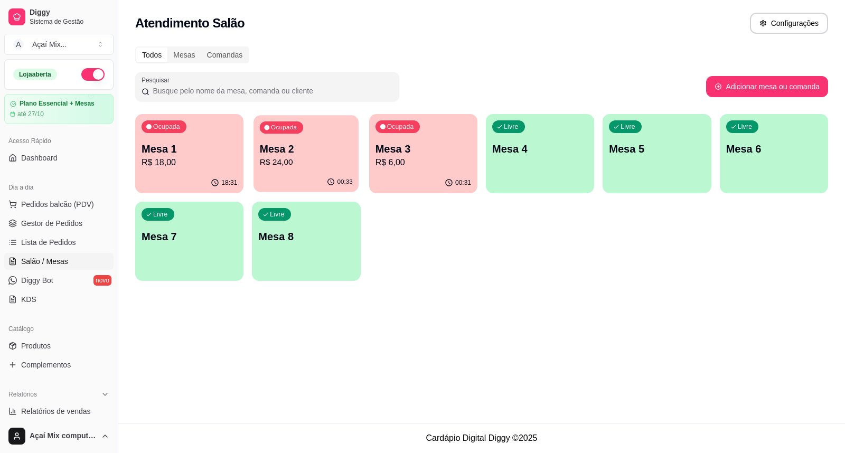
click at [332, 150] on p "Mesa 2" at bounding box center [306, 149] width 93 height 14
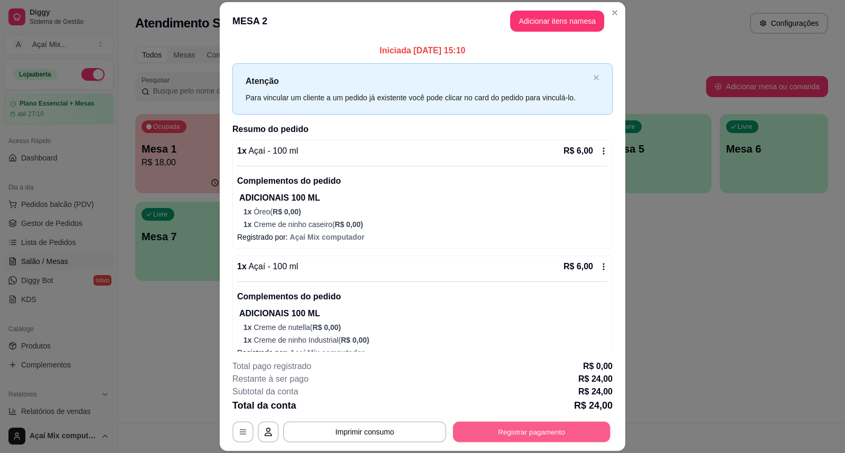
click at [501, 439] on button "Registrar pagamento" at bounding box center [531, 431] width 157 height 21
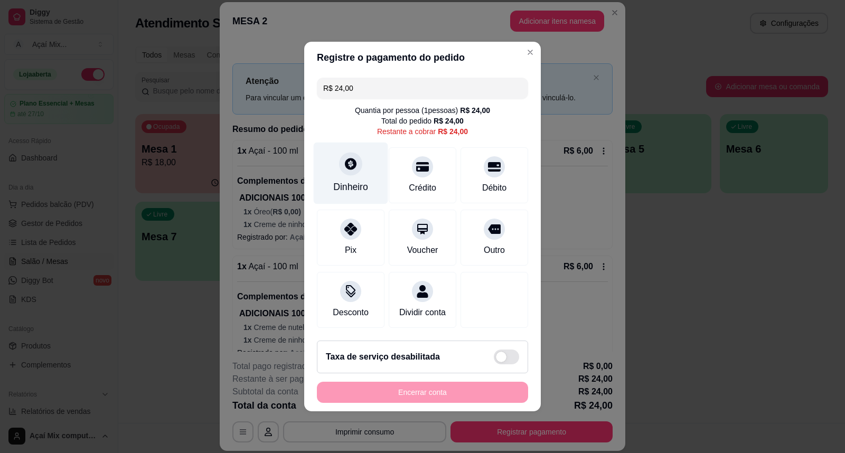
click at [356, 168] on div "Dinheiro" at bounding box center [351, 174] width 74 height 62
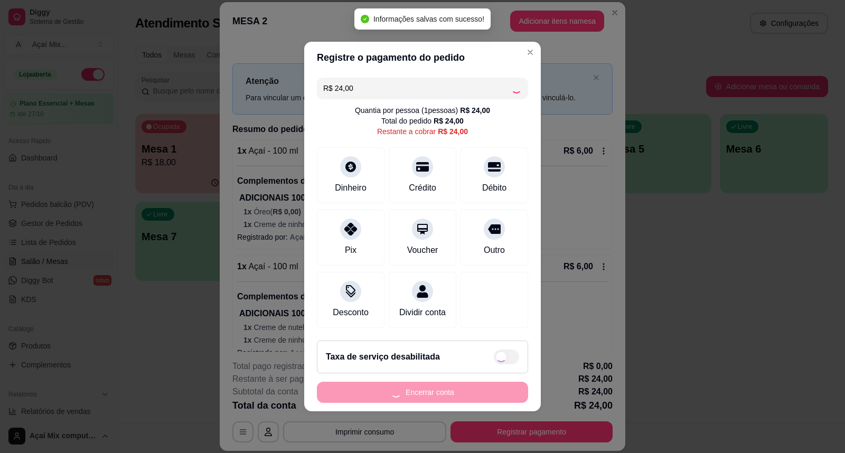
type input "R$ 0,00"
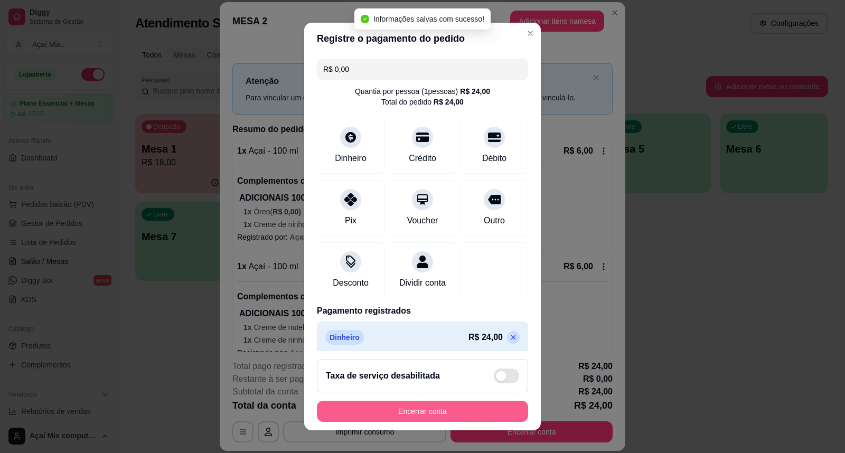
click at [445, 410] on button "Encerrar conta" at bounding box center [422, 411] width 211 height 21
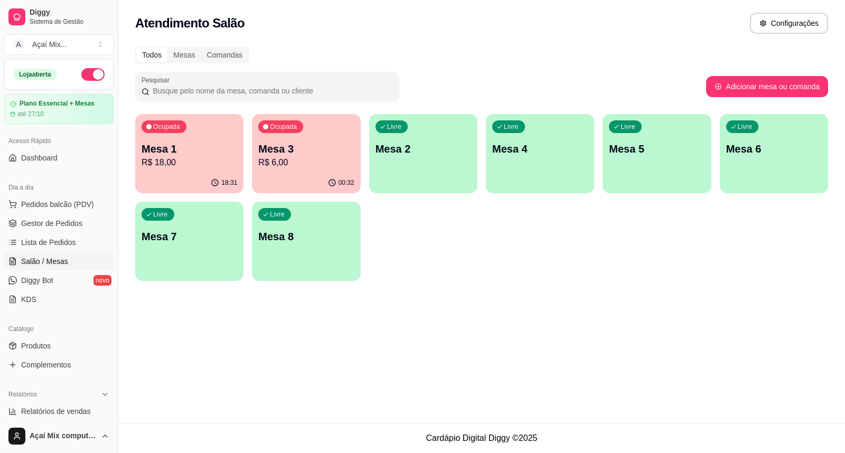
click at [323, 179] on div "00:32" at bounding box center [306, 183] width 108 height 21
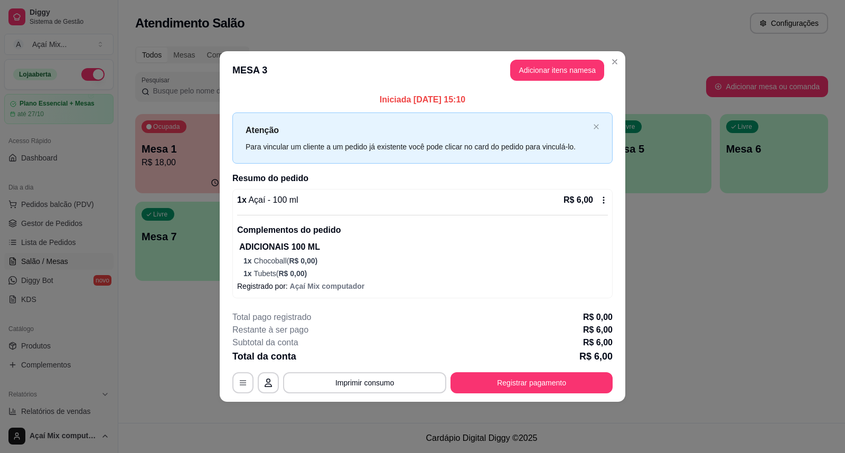
click at [542, 378] on button "Registrar pagamento" at bounding box center [532, 382] width 162 height 21
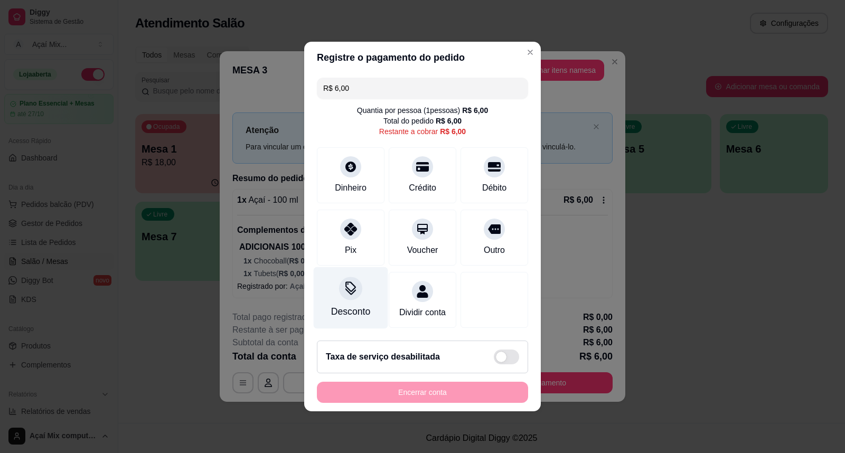
drag, startPoint x: 363, startPoint y: 226, endPoint x: 361, endPoint y: 278, distance: 52.3
click at [354, 238] on div "Pix" at bounding box center [351, 238] width 68 height 56
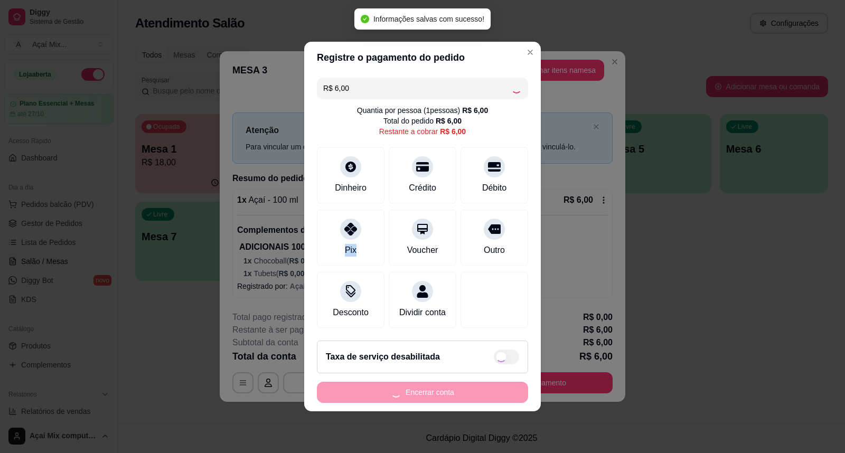
type input "R$ 0,00"
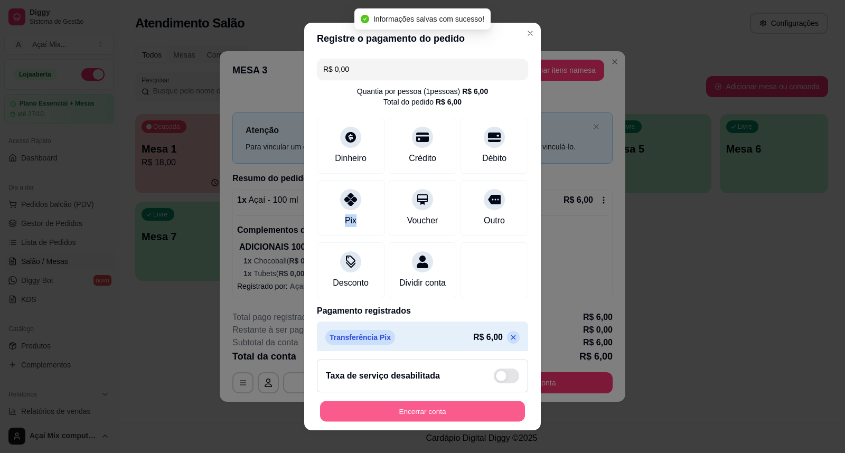
click at [424, 409] on button "Encerrar conta" at bounding box center [422, 411] width 205 height 21
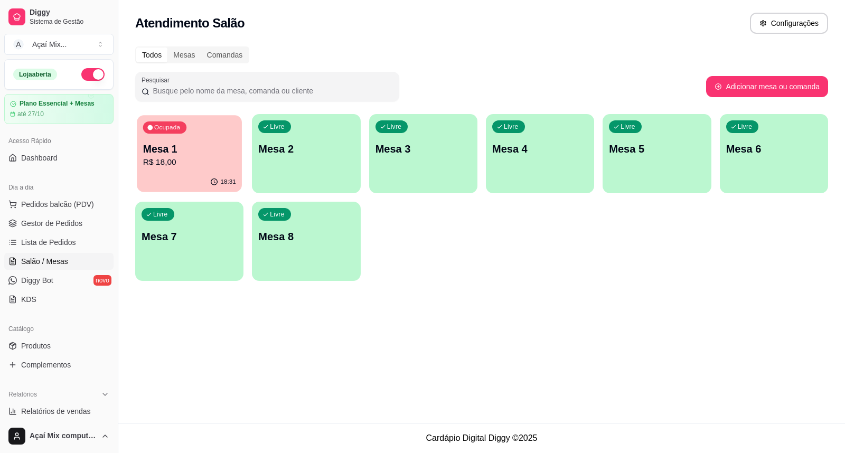
click at [211, 192] on div "18:31" at bounding box center [189, 182] width 105 height 20
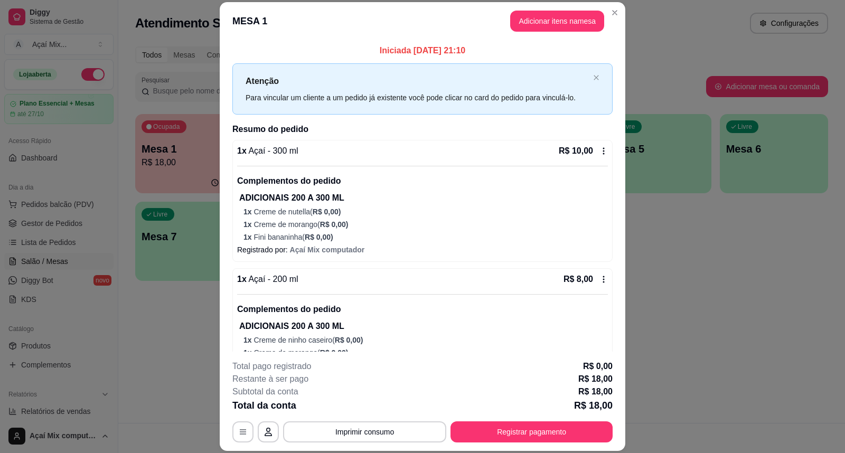
scroll to position [43, 0]
